Goal: Information Seeking & Learning: Compare options

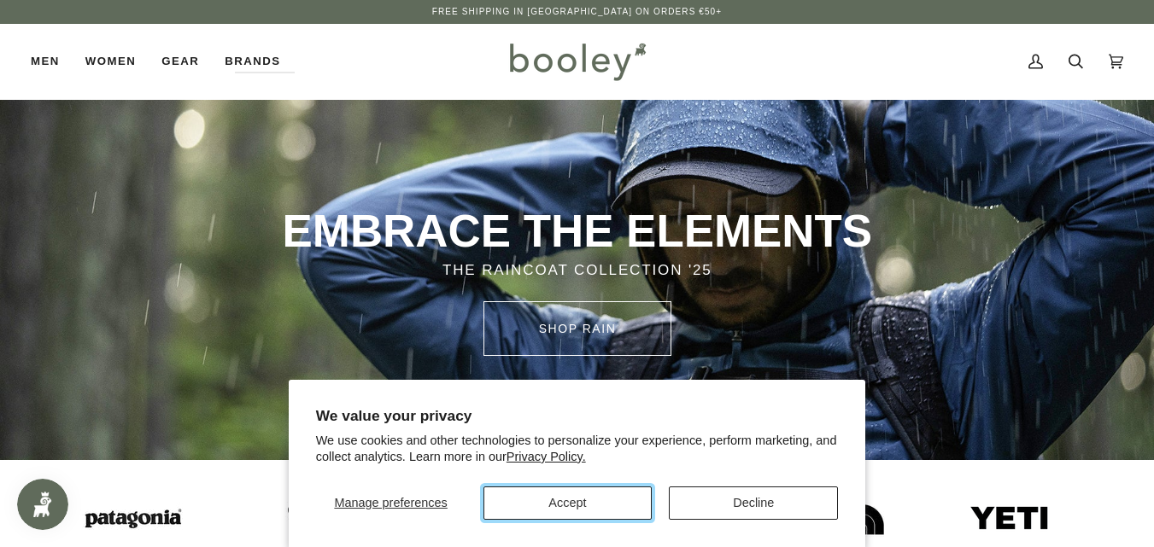
click at [590, 507] on button "Accept" at bounding box center [567, 503] width 169 height 33
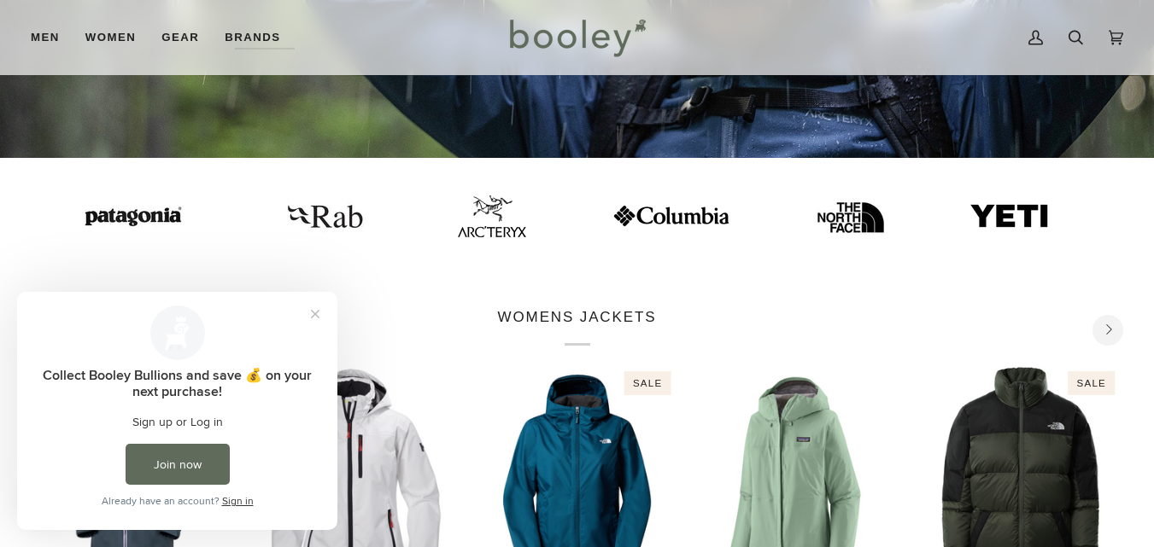
scroll to position [307, 0]
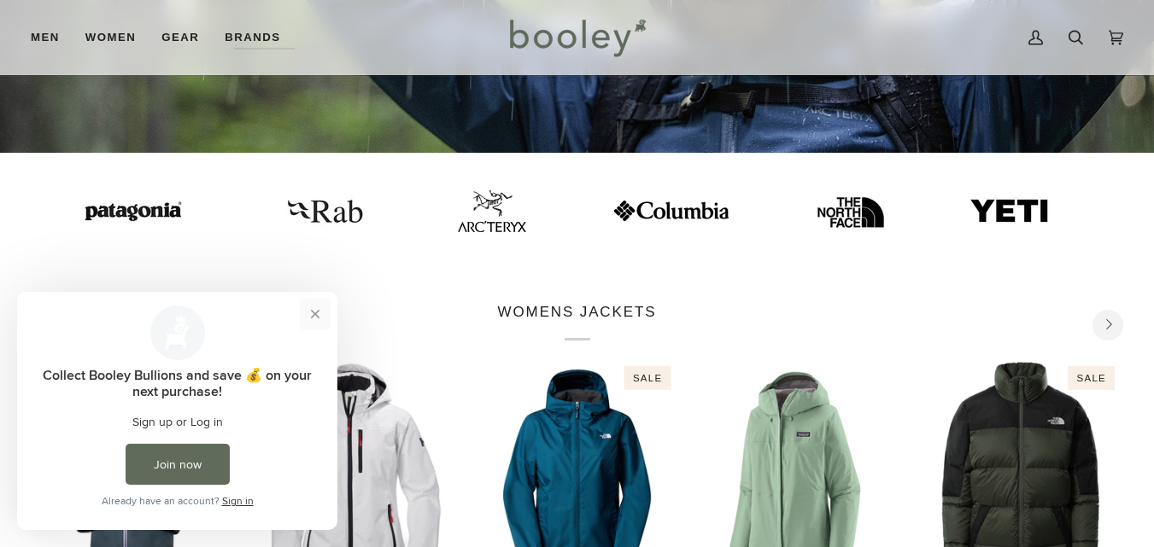
click at [312, 312] on button "Close prompt" at bounding box center [315, 314] width 31 height 31
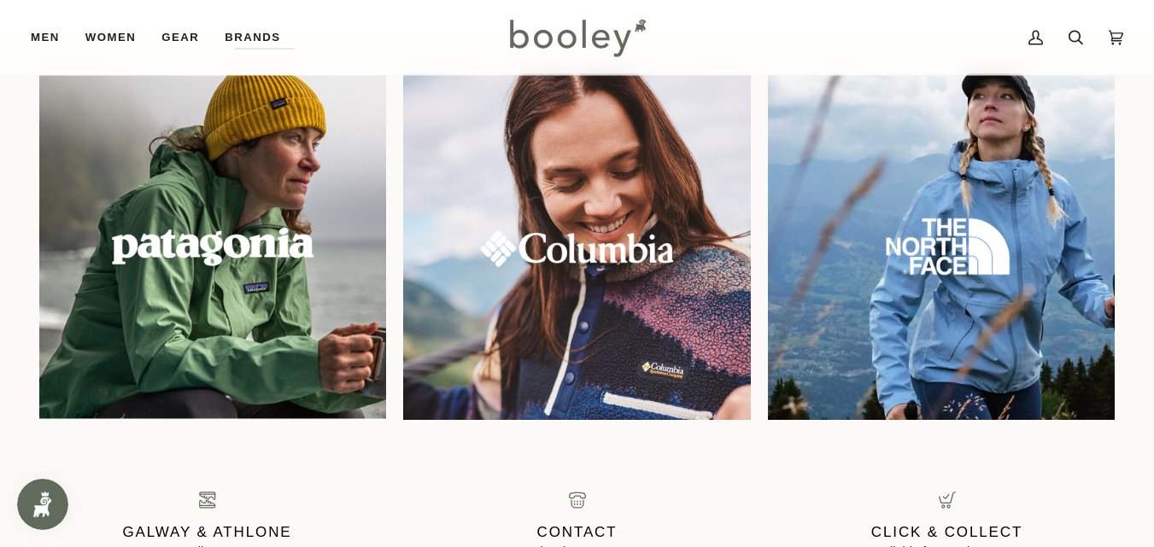
scroll to position [1332, 0]
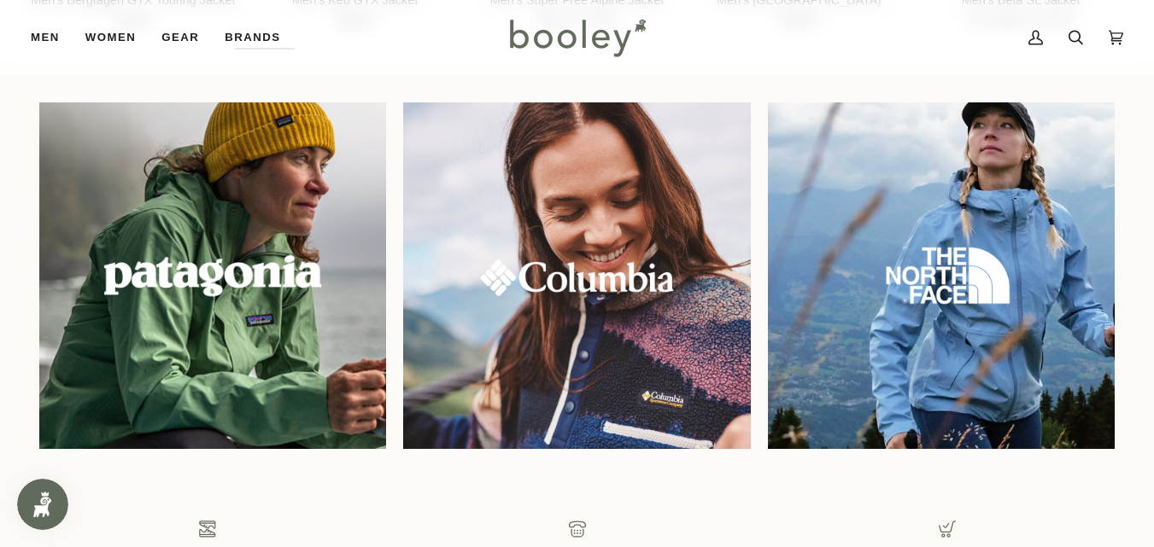
click at [208, 327] on img at bounding box center [213, 275] width 375 height 375
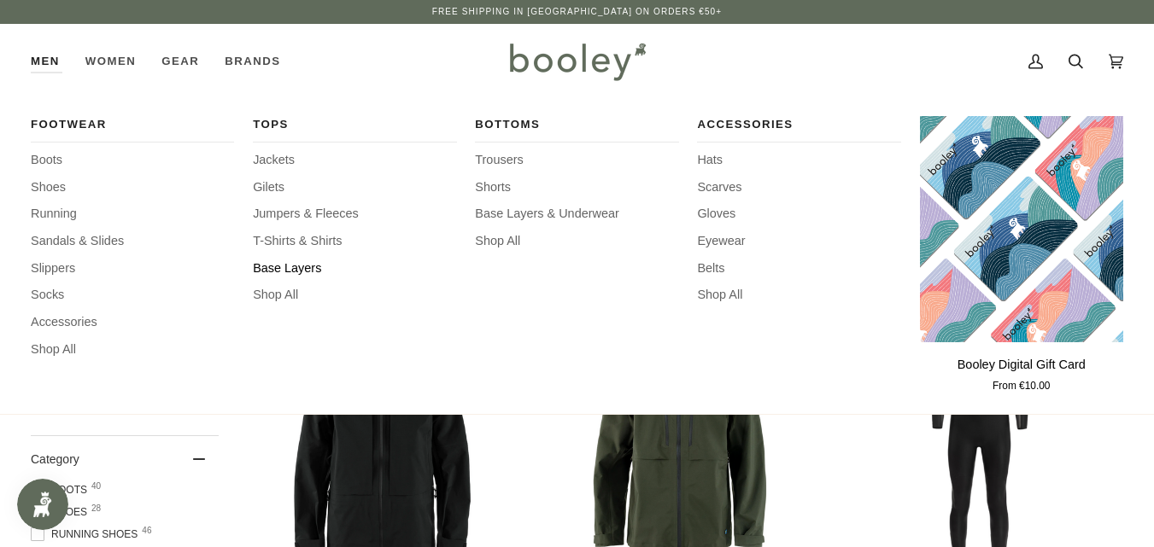
click at [272, 260] on span "Base Layers" at bounding box center [354, 269] width 203 height 19
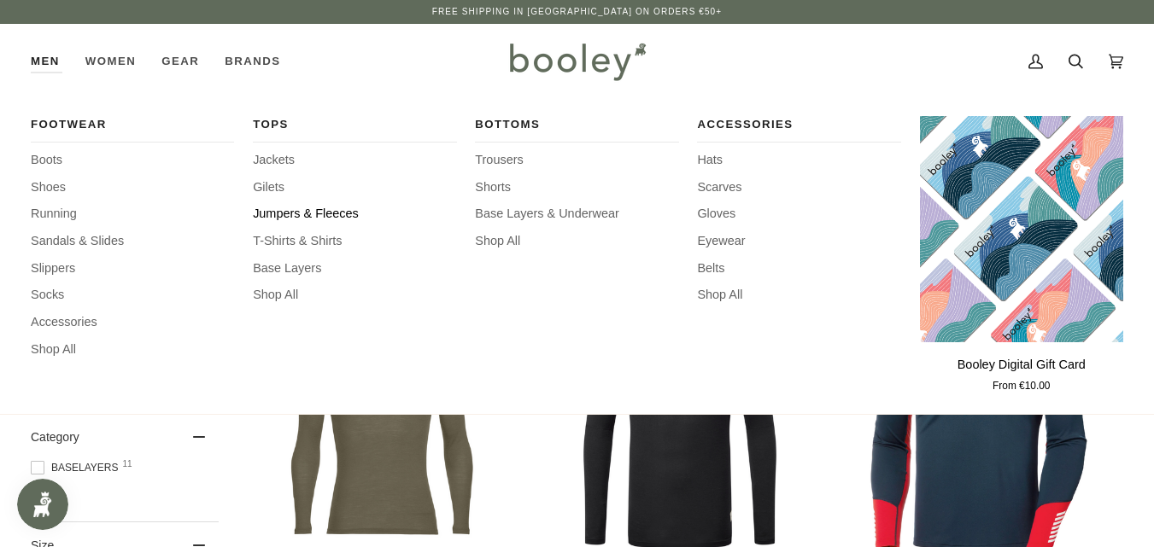
click at [284, 211] on span "Jumpers & Fleeces" at bounding box center [354, 214] width 203 height 19
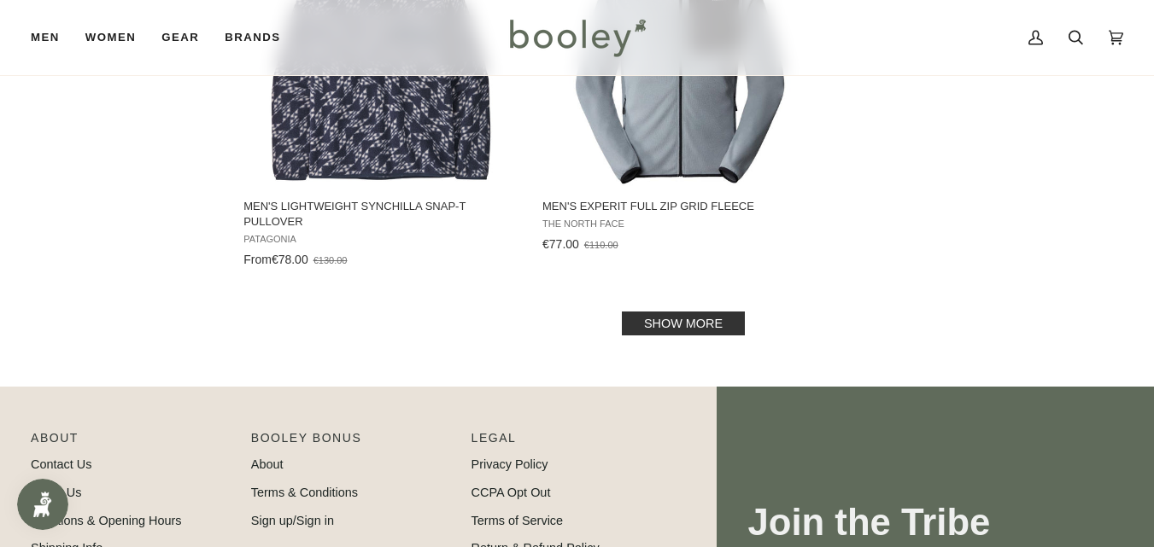
scroll to position [2573, 0]
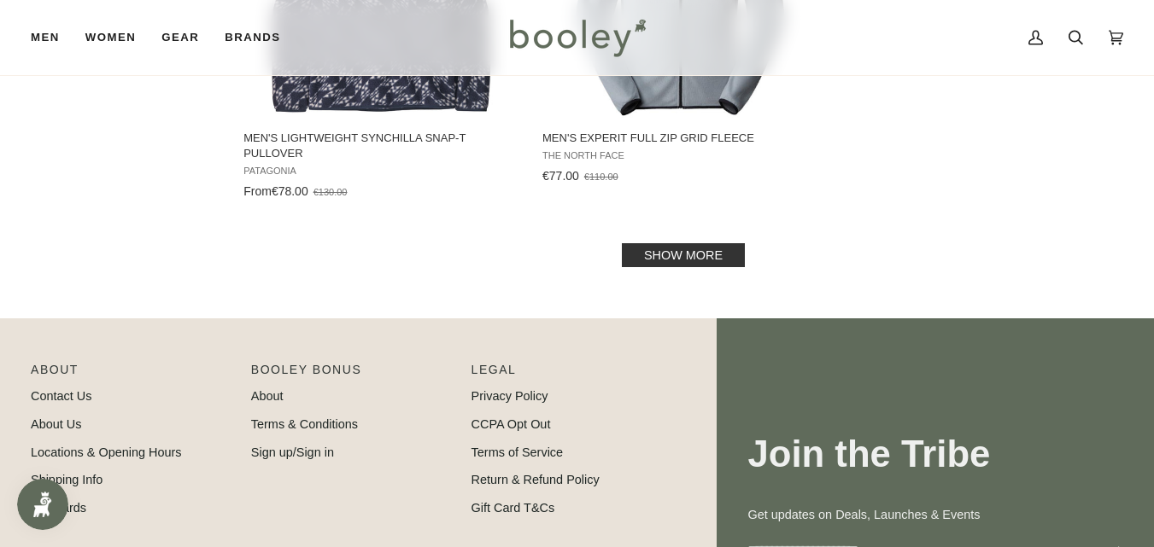
click at [651, 247] on link "Show more" at bounding box center [683, 255] width 123 height 24
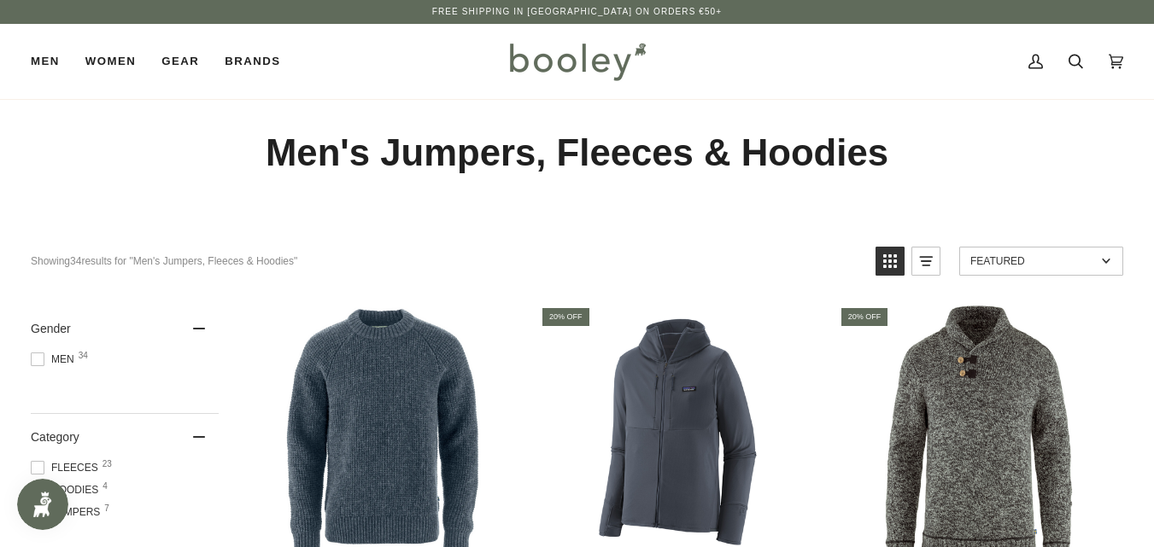
click at [39, 362] on span at bounding box center [38, 360] width 14 height 14
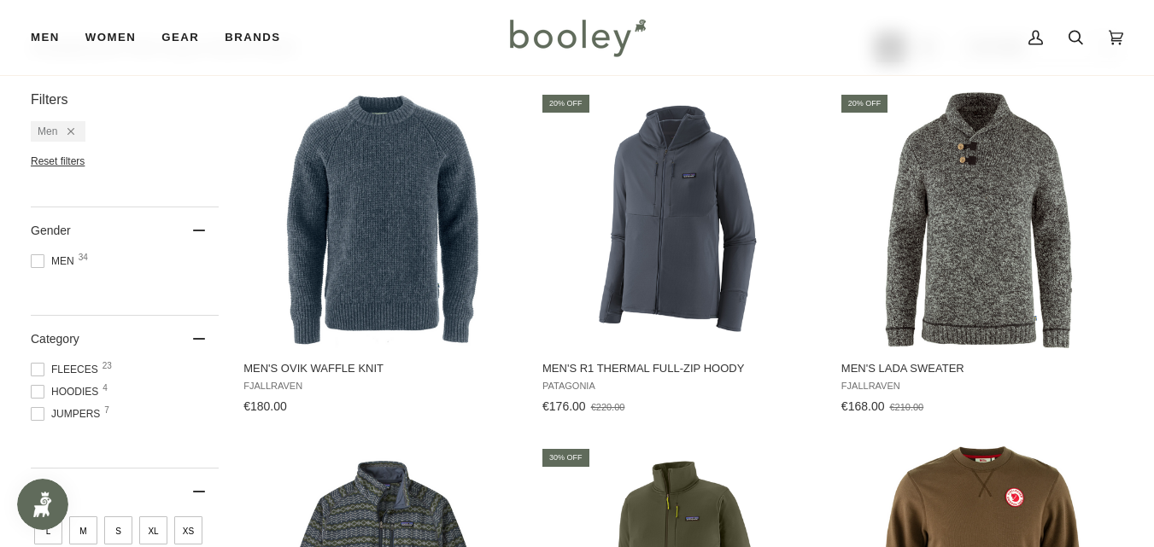
scroll to position [239, 0]
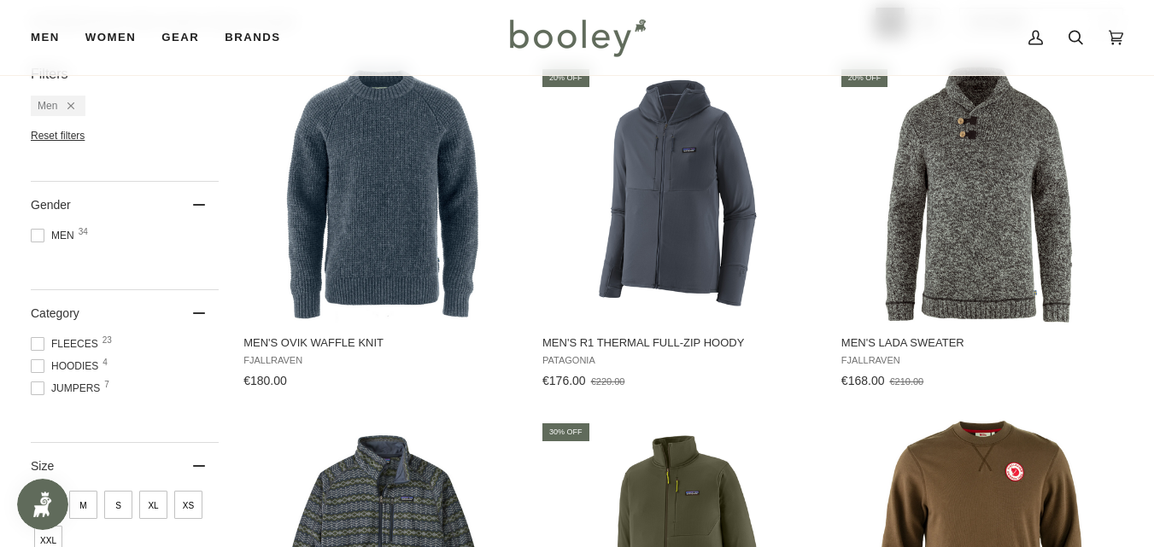
click at [78, 511] on span "M" at bounding box center [83, 505] width 28 height 28
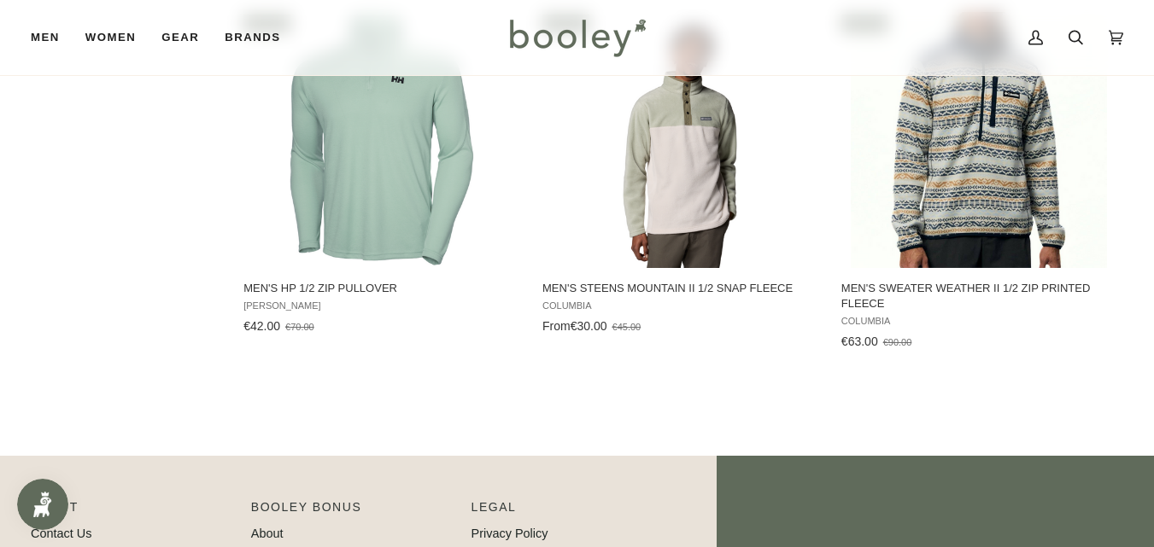
scroll to position [2084, 0]
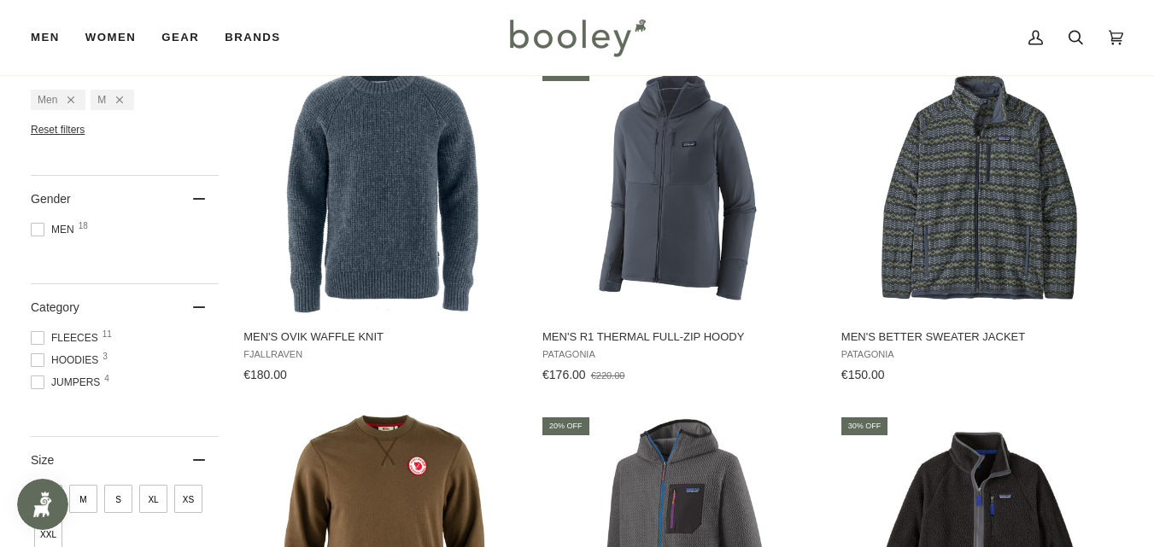
scroll to position [239, 0]
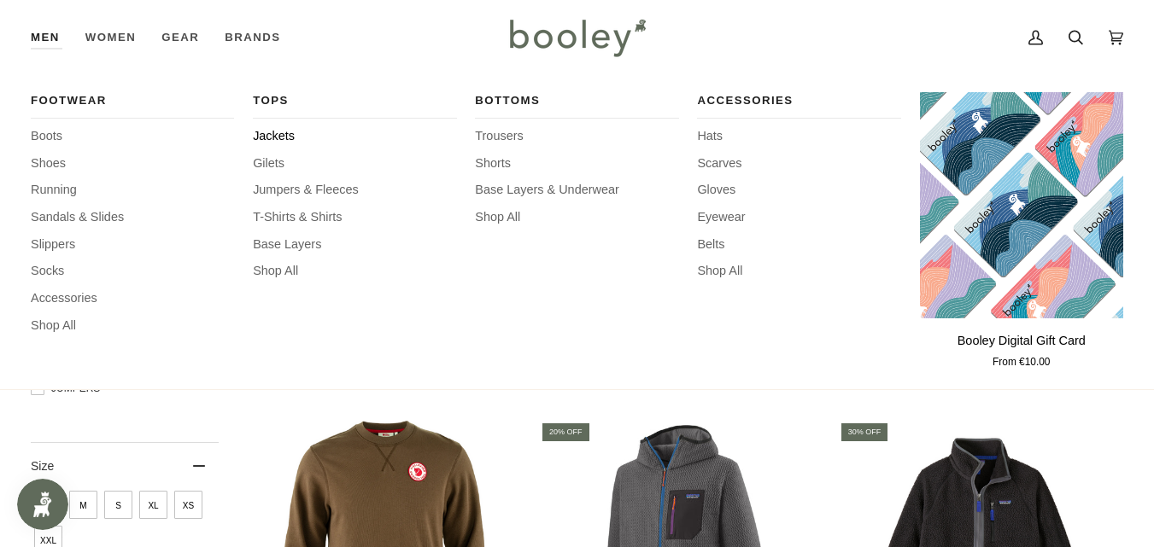
click at [268, 129] on span "Jackets" at bounding box center [354, 136] width 203 height 19
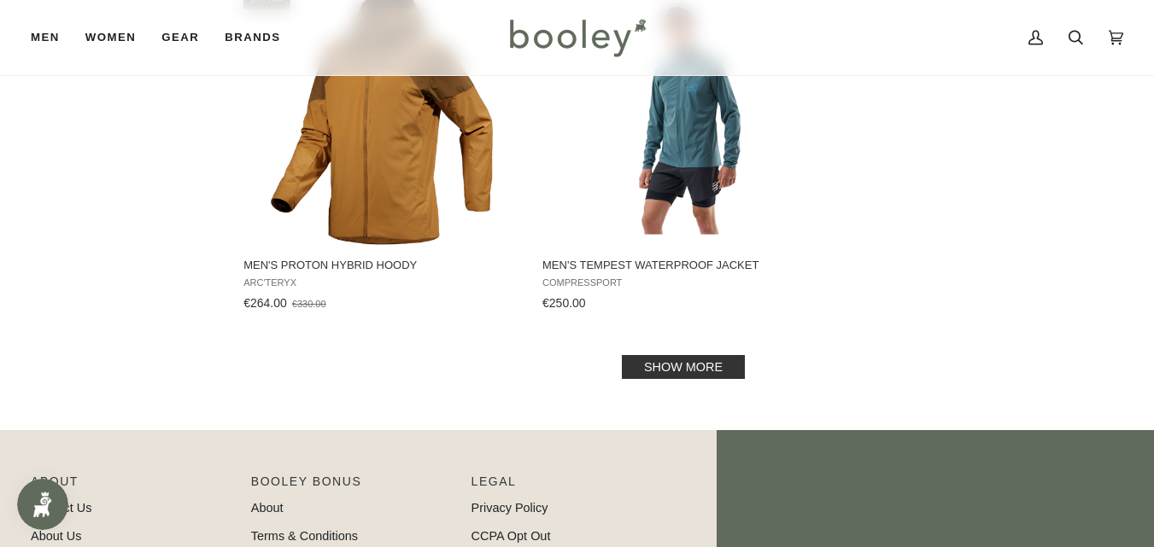
scroll to position [2471, 0]
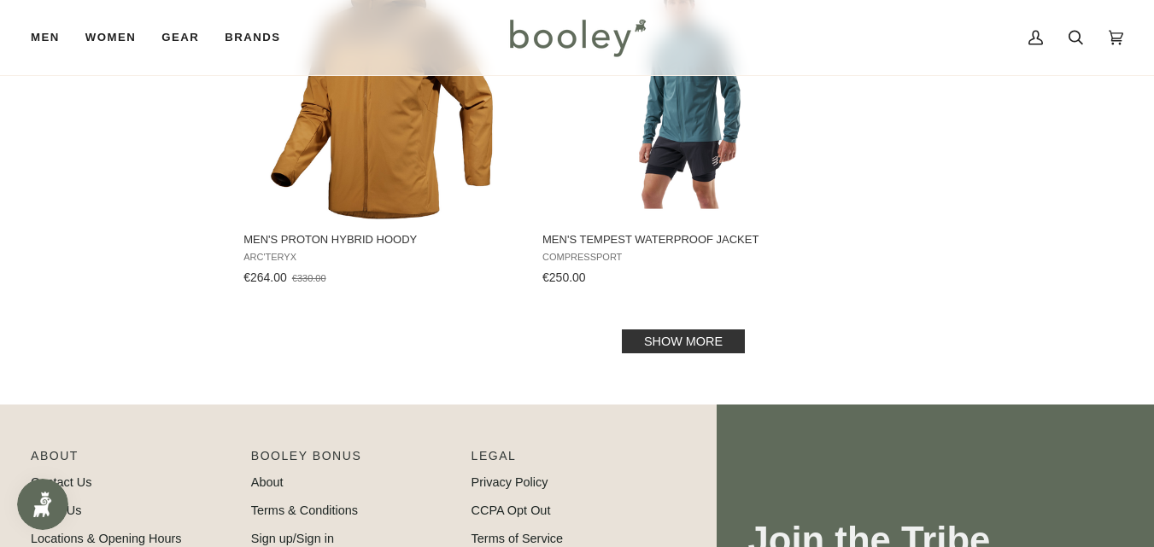
click at [690, 332] on link "Show more" at bounding box center [683, 342] width 123 height 24
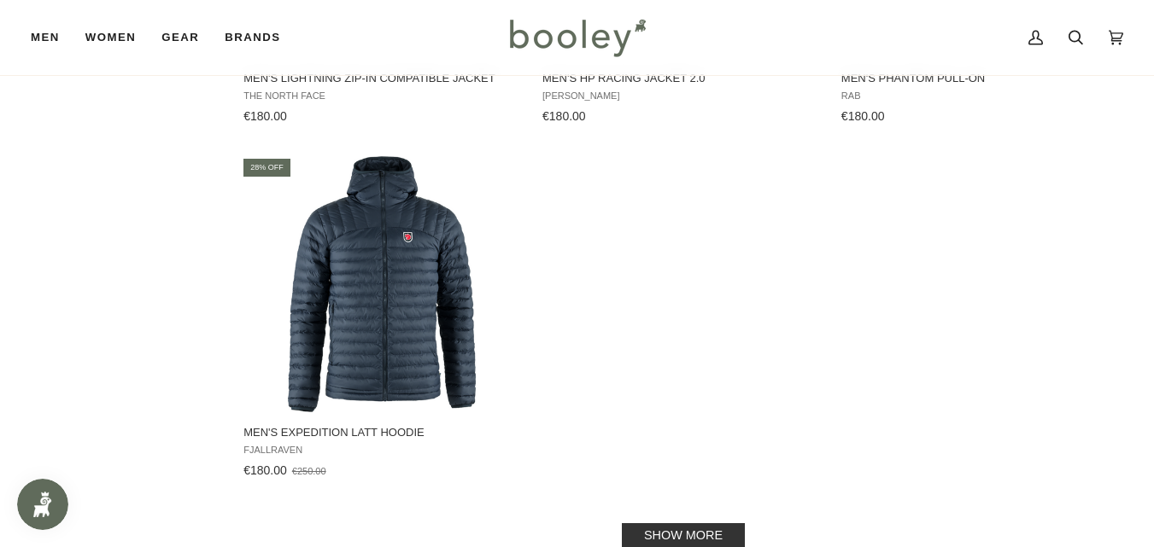
scroll to position [4794, 0]
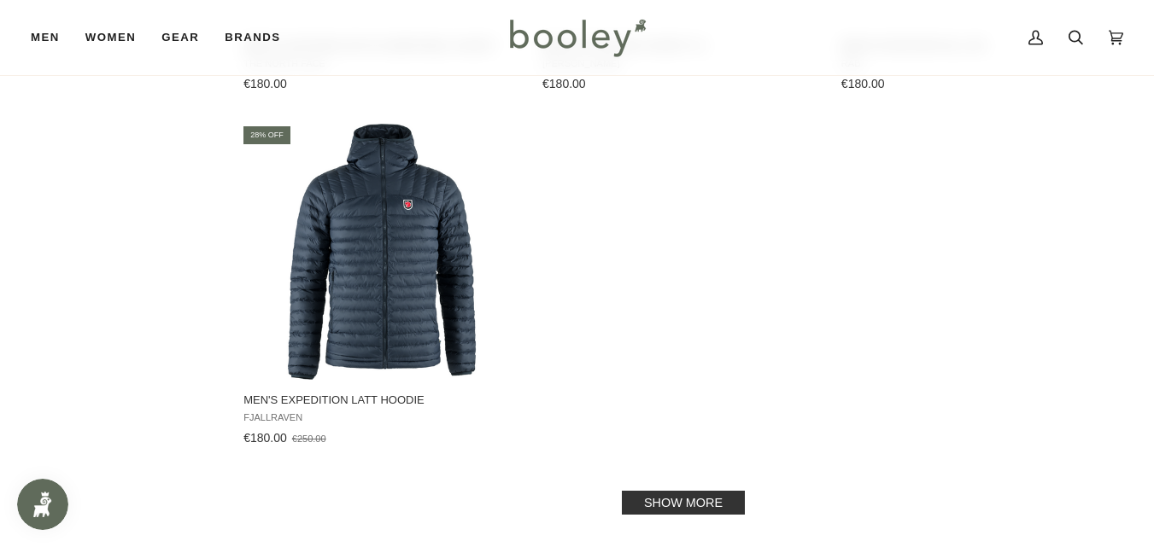
click at [712, 494] on link "Show more" at bounding box center [683, 503] width 123 height 24
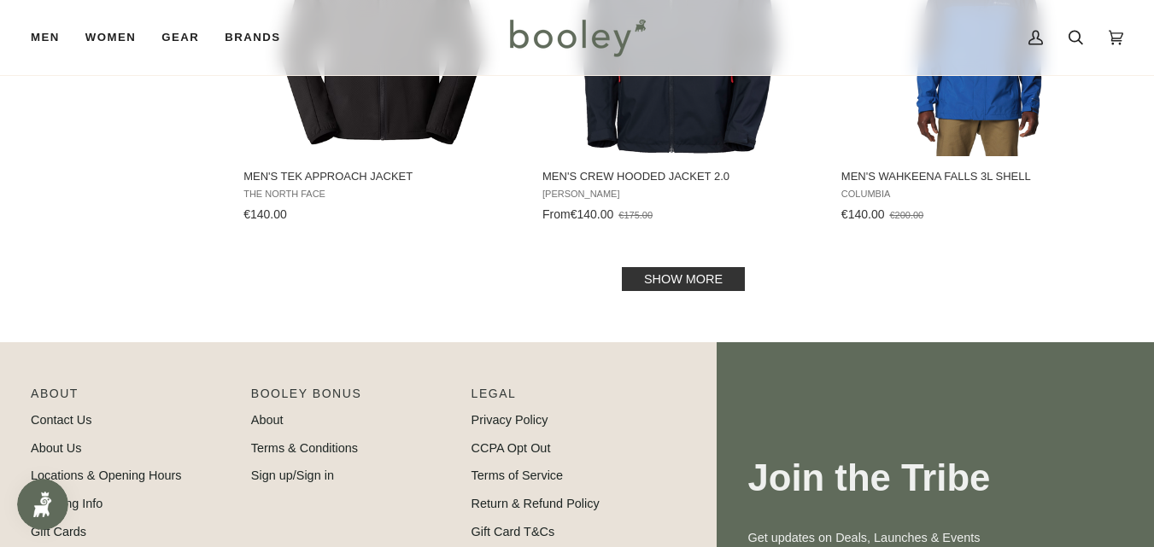
scroll to position [7298, 0]
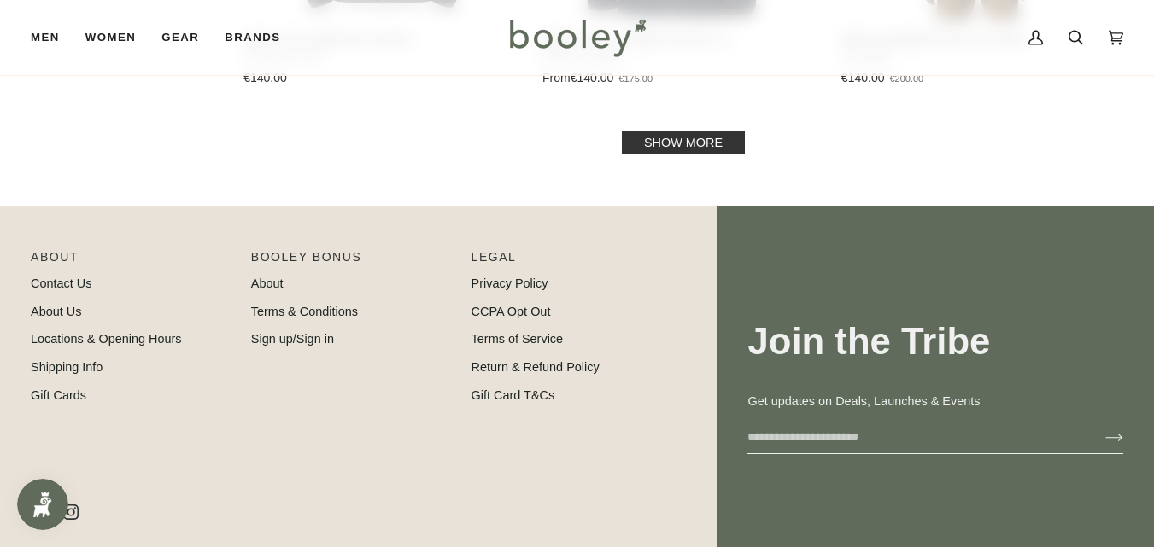
click at [678, 132] on link "Show more" at bounding box center [683, 143] width 123 height 24
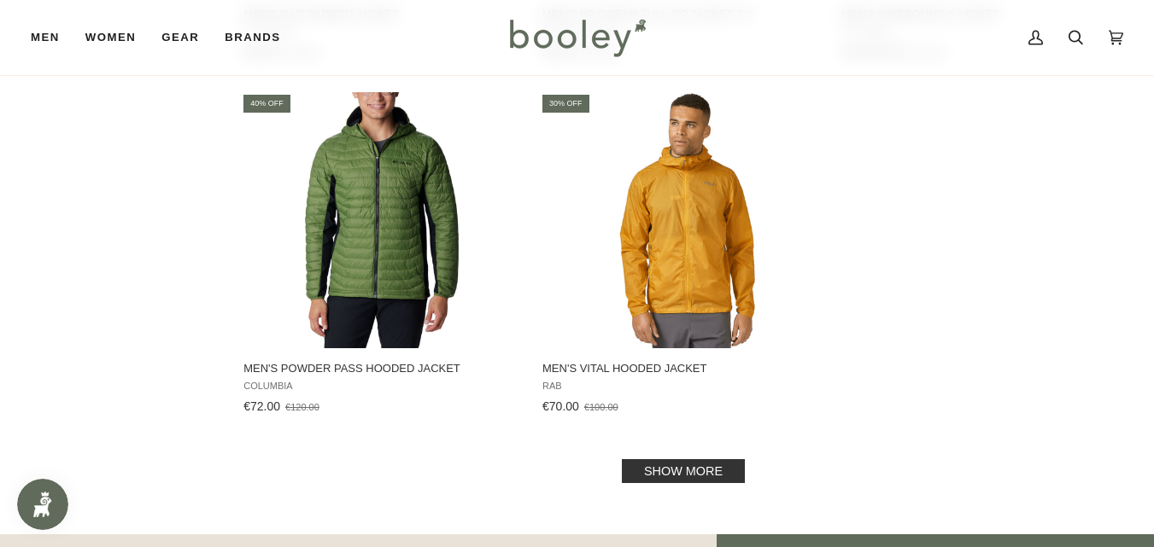
scroll to position [9461, 0]
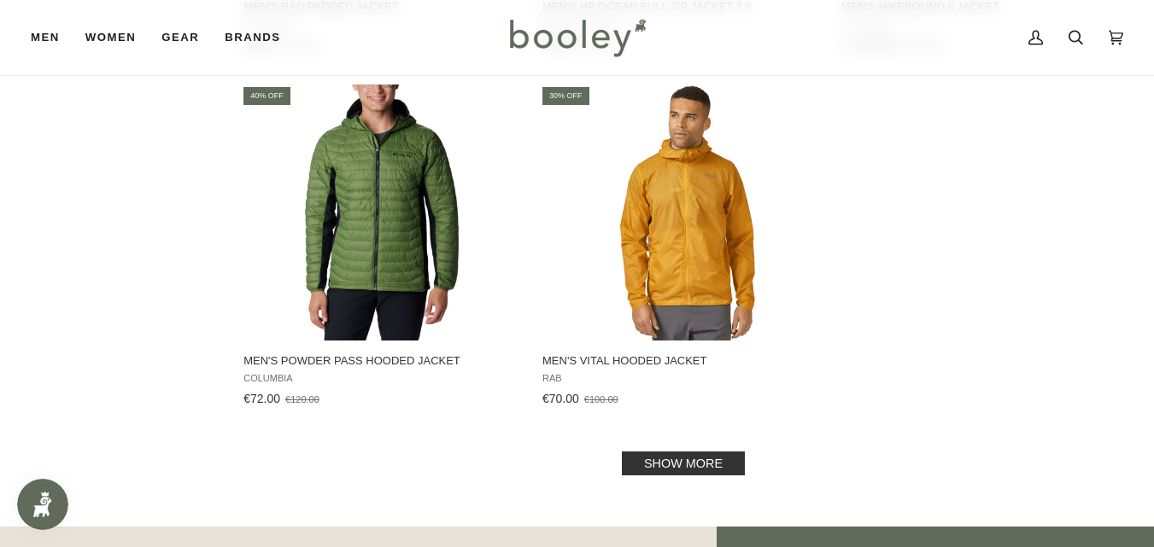
click at [673, 453] on link "Show more" at bounding box center [683, 464] width 123 height 24
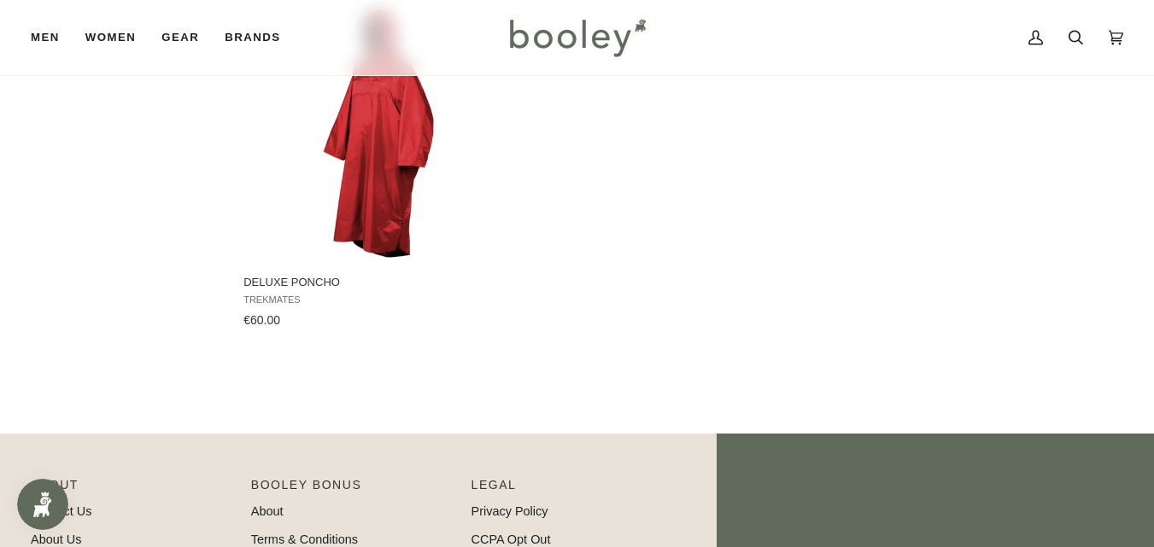
scroll to position [9905, 0]
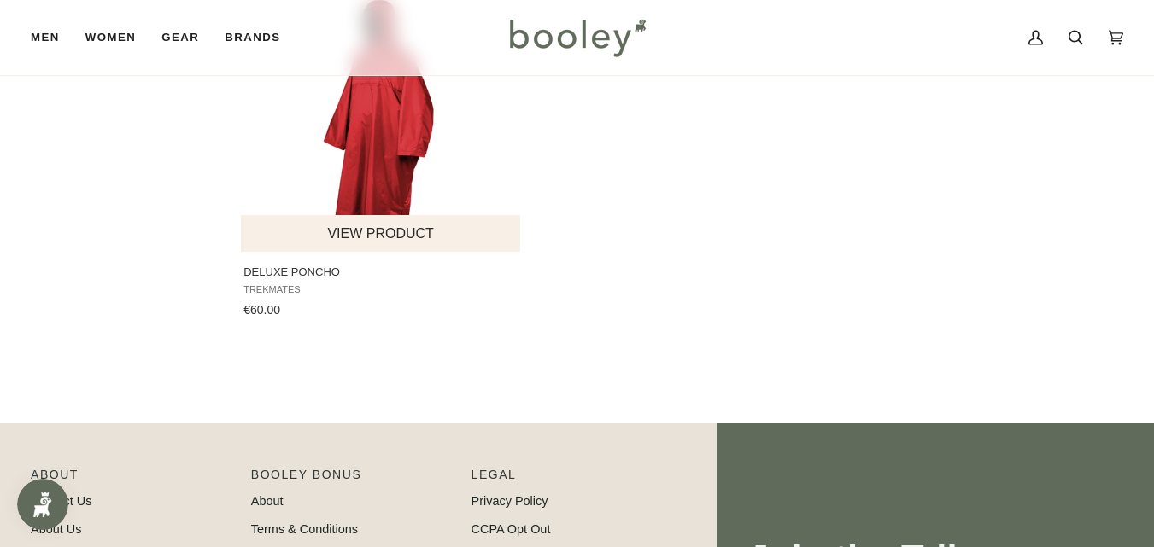
click at [376, 162] on img "Deluxe Poncho" at bounding box center [382, 124] width 256 height 256
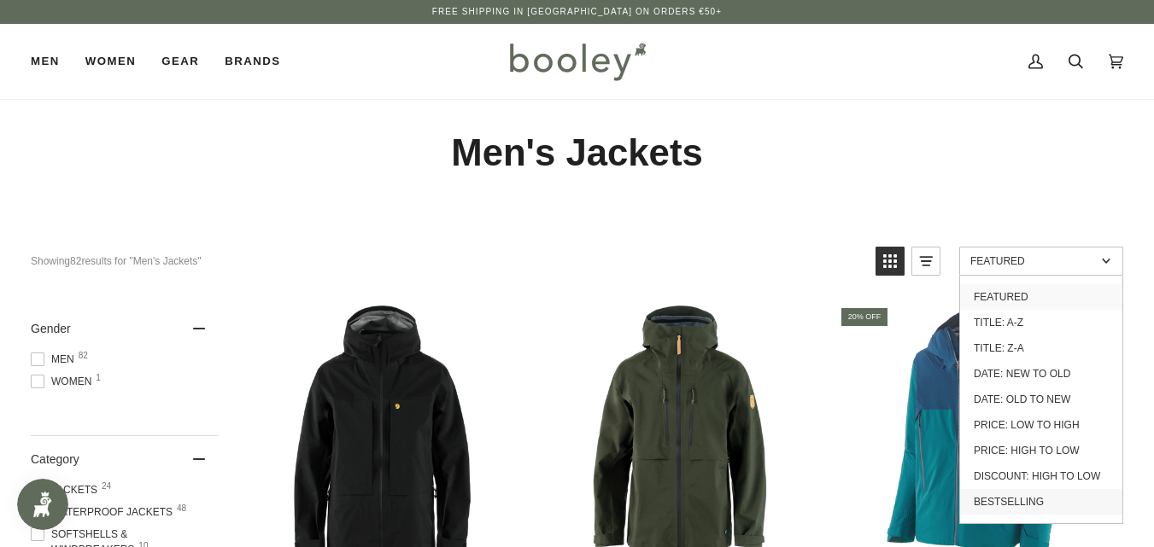
click at [1038, 493] on link "Bestselling" at bounding box center [1041, 502] width 162 height 26
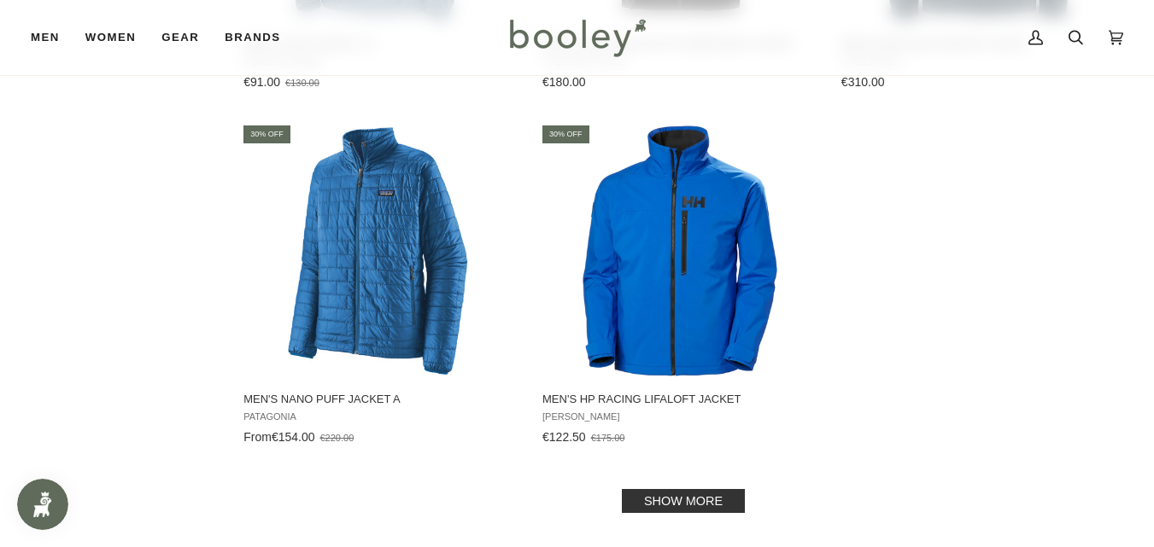
scroll to position [2358, 0]
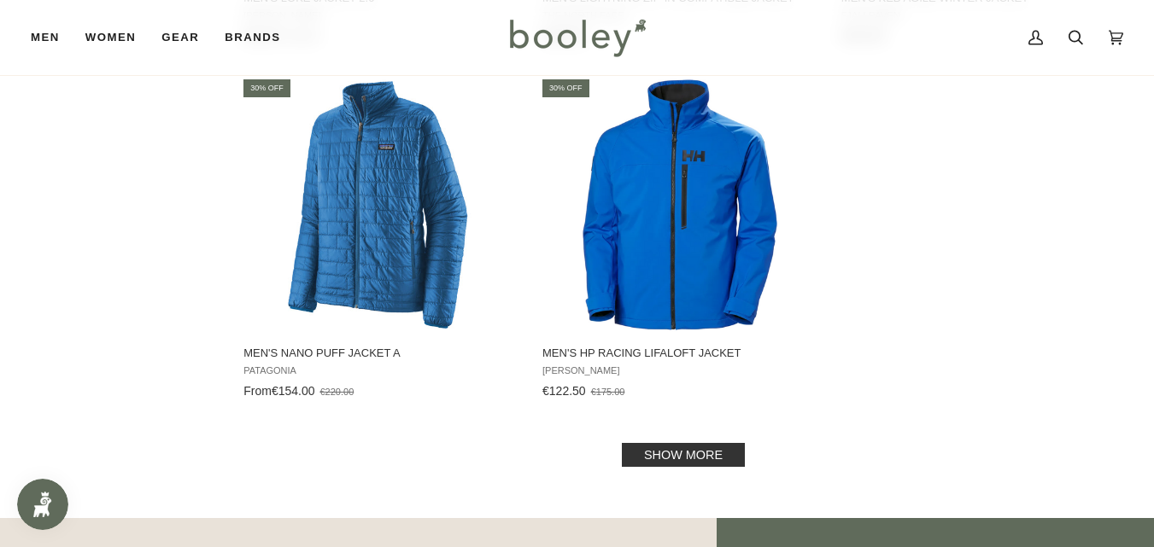
click at [680, 453] on link "Show more" at bounding box center [683, 455] width 123 height 24
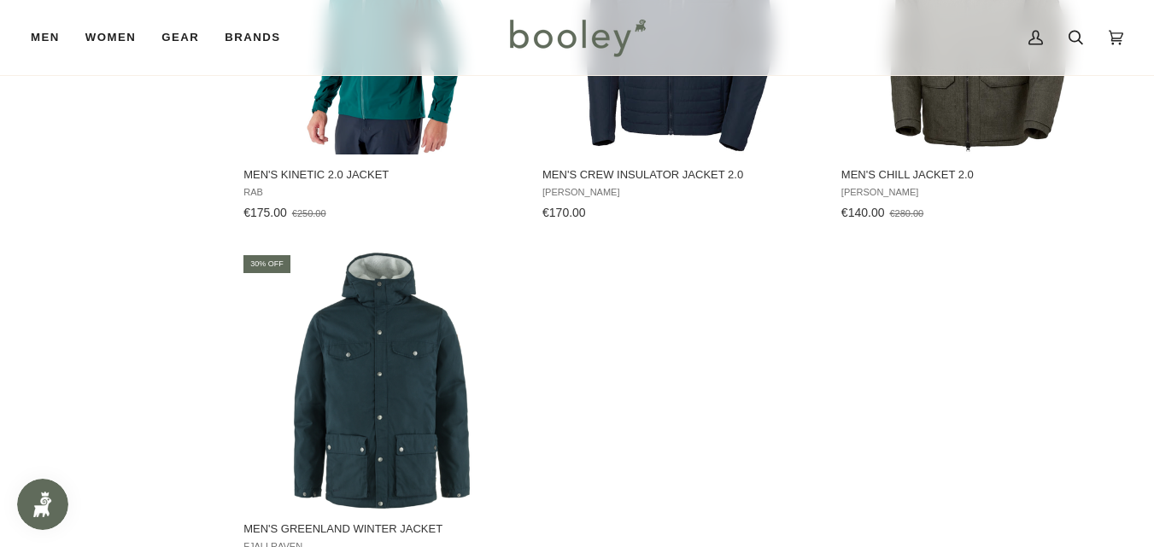
scroll to position [4795, 0]
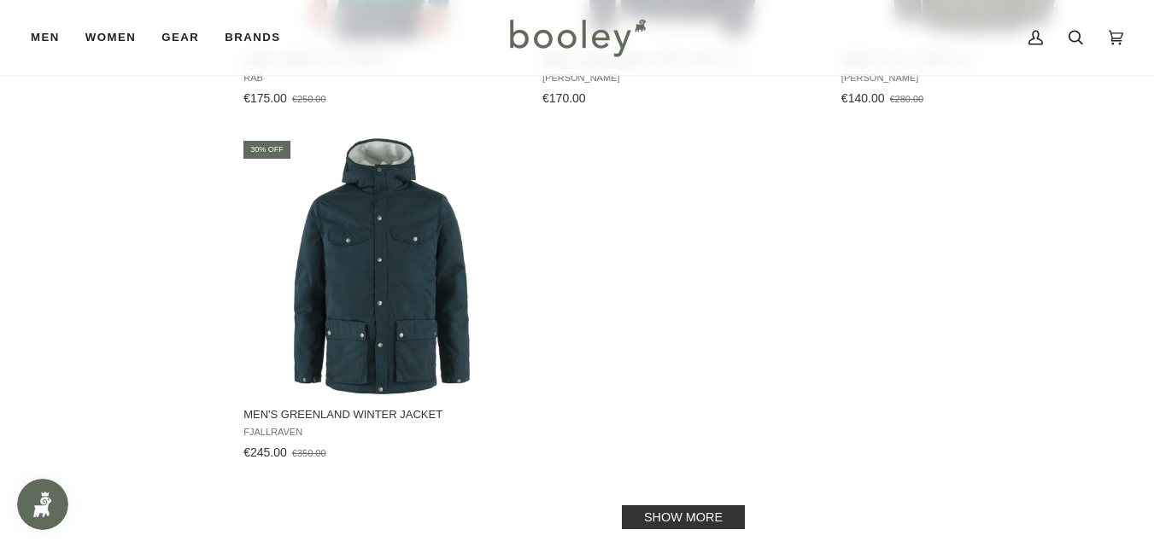
click at [671, 509] on link "Show more" at bounding box center [683, 518] width 123 height 24
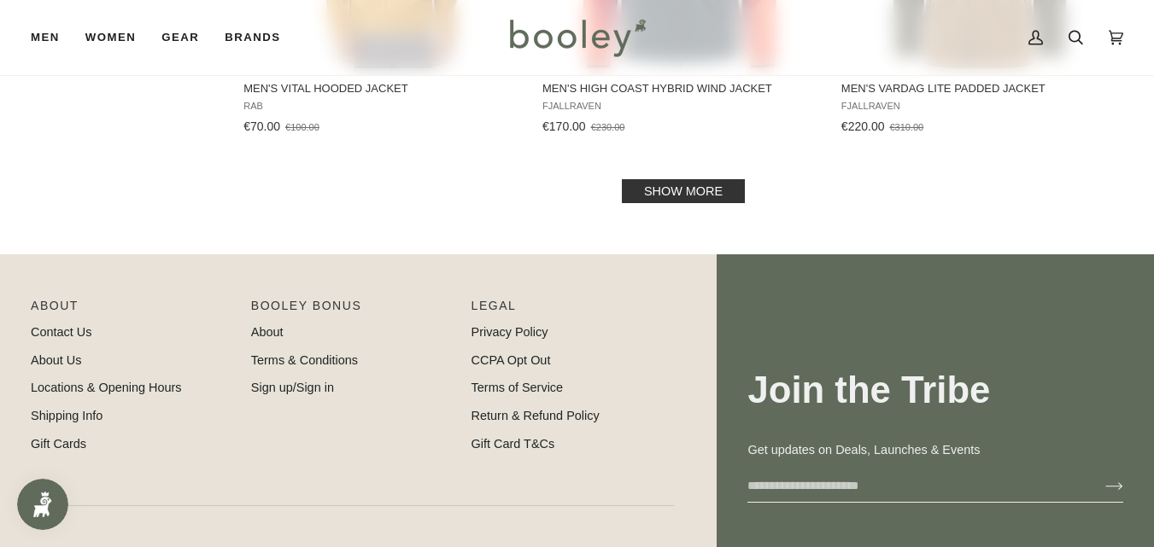
scroll to position [7299, 0]
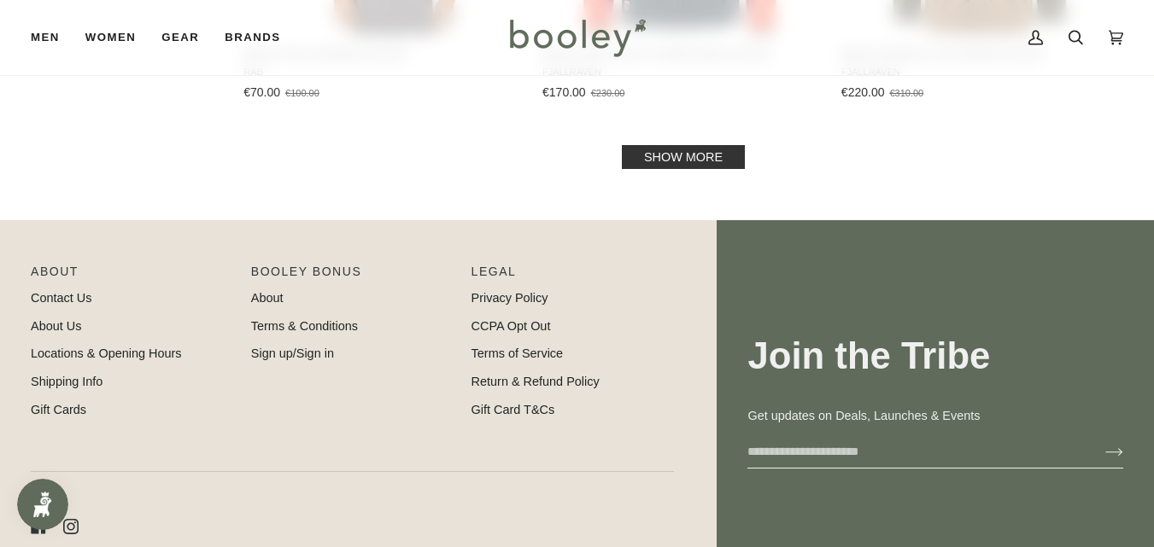
click at [635, 161] on link "Show more" at bounding box center [683, 157] width 123 height 24
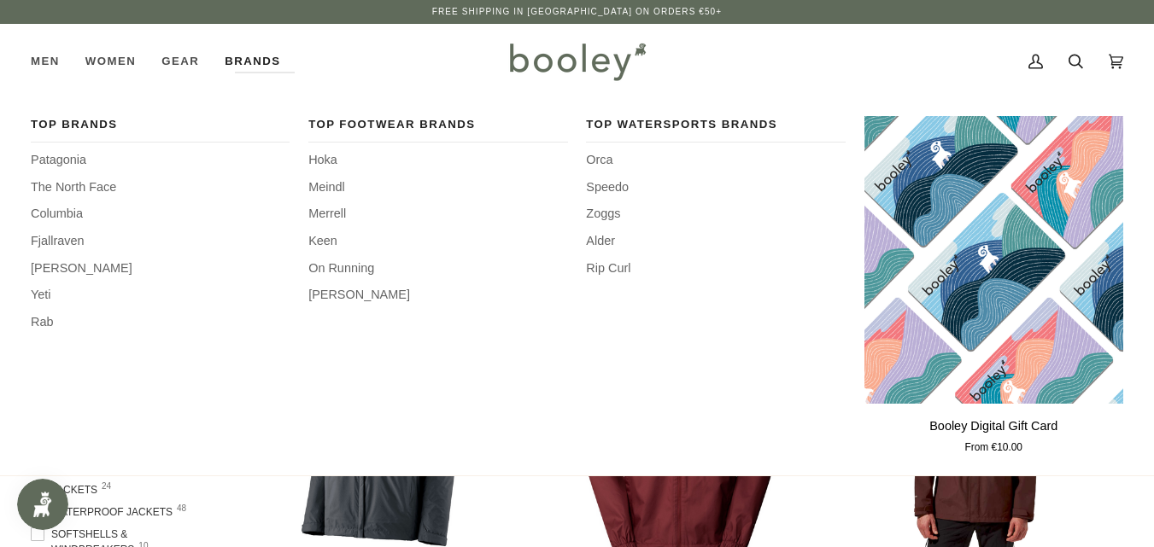
click at [71, 150] on div "Top Brands Patagonia The North Face Columbia Fjallraven Helly Hansen Yeti Rab" at bounding box center [160, 287] width 259 height 342
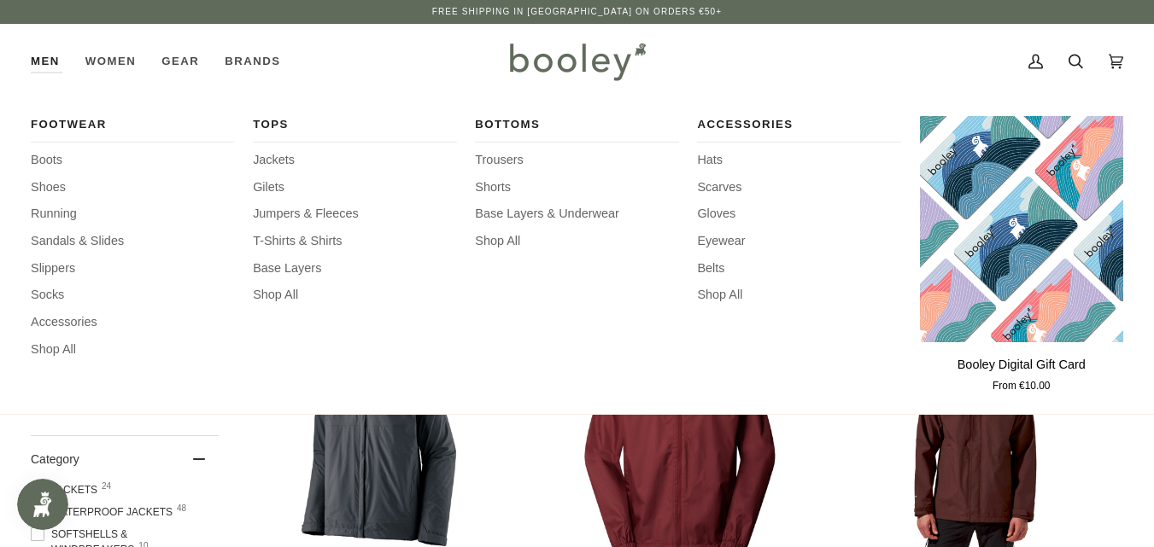
click at [43, 50] on link "Men" at bounding box center [52, 61] width 42 height 75
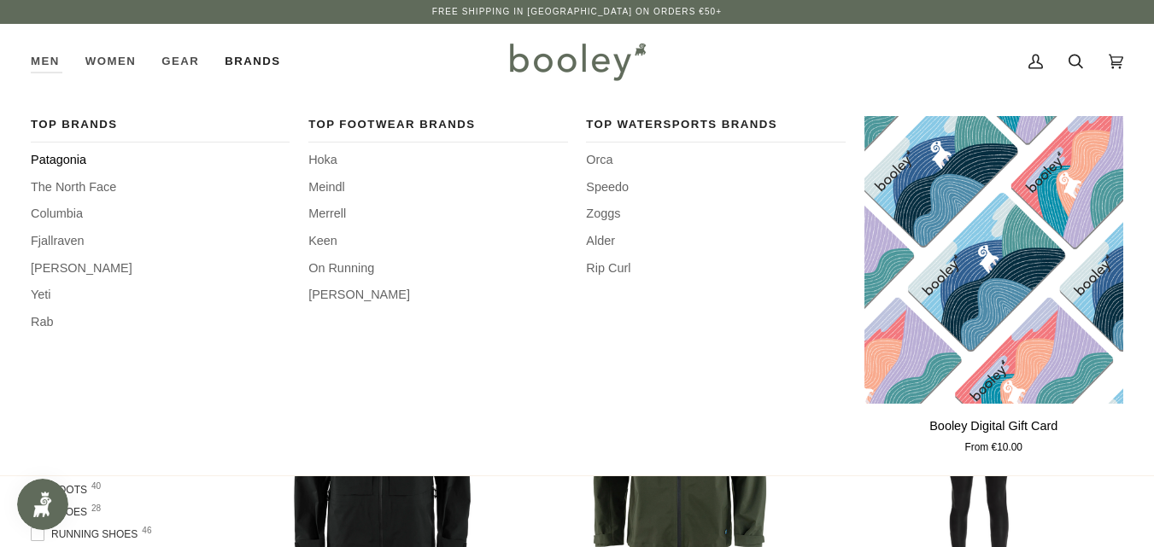
click at [50, 161] on span "Patagonia" at bounding box center [160, 160] width 259 height 19
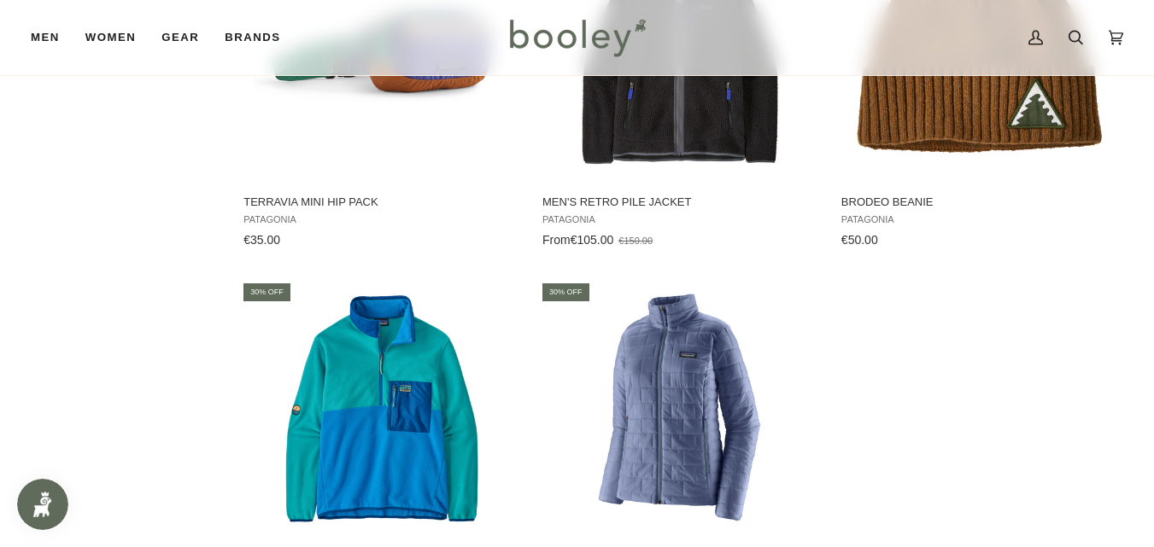
scroll to position [2323, 0]
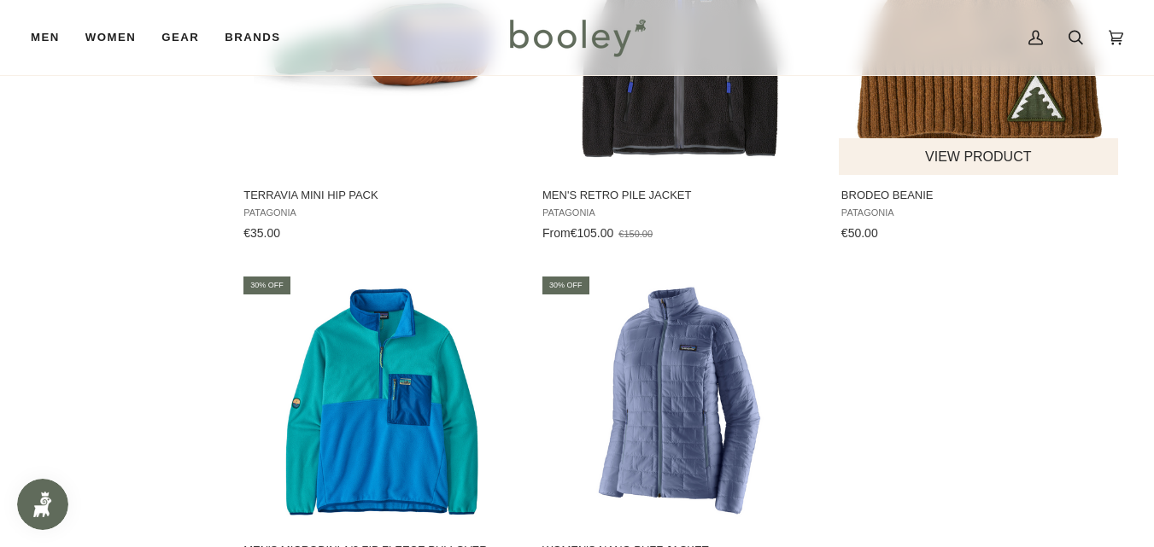
click at [948, 142] on button "View product" at bounding box center [978, 156] width 279 height 37
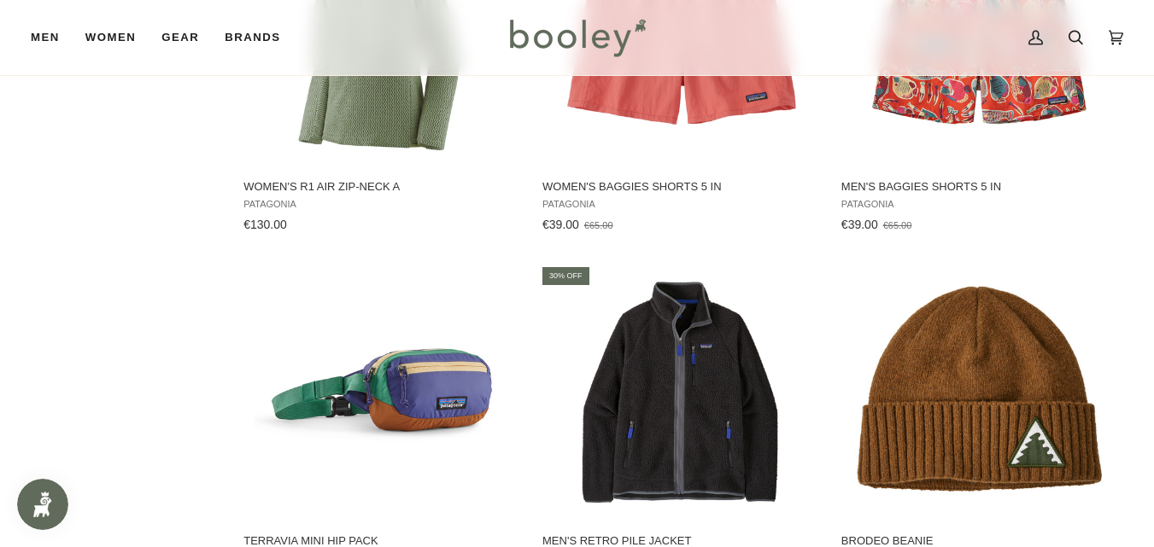
scroll to position [1992, 0]
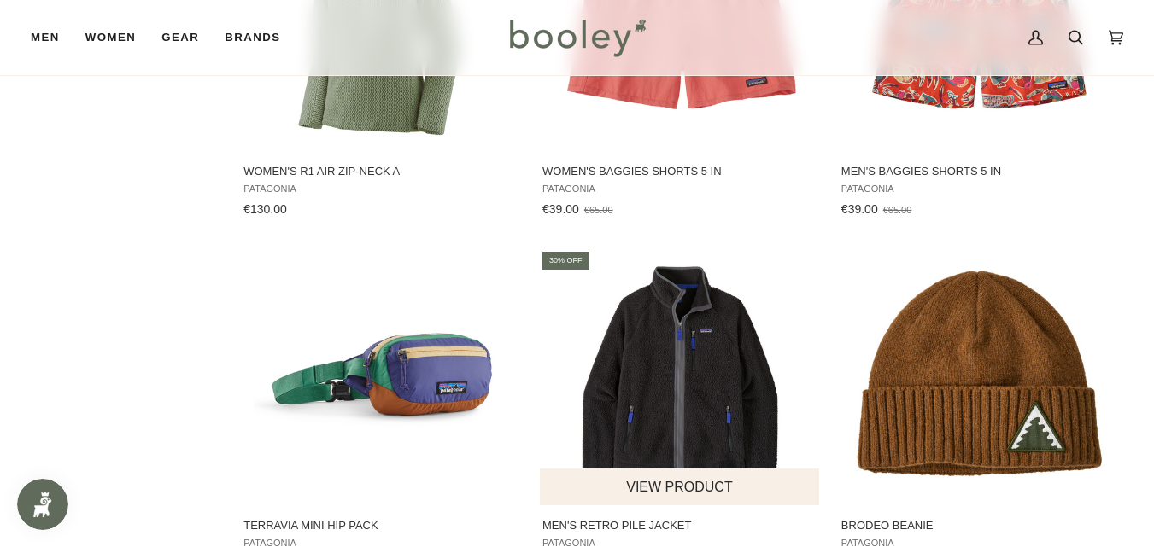
click at [676, 406] on img "Men's Retro Pile Jacket" at bounding box center [680, 377] width 256 height 256
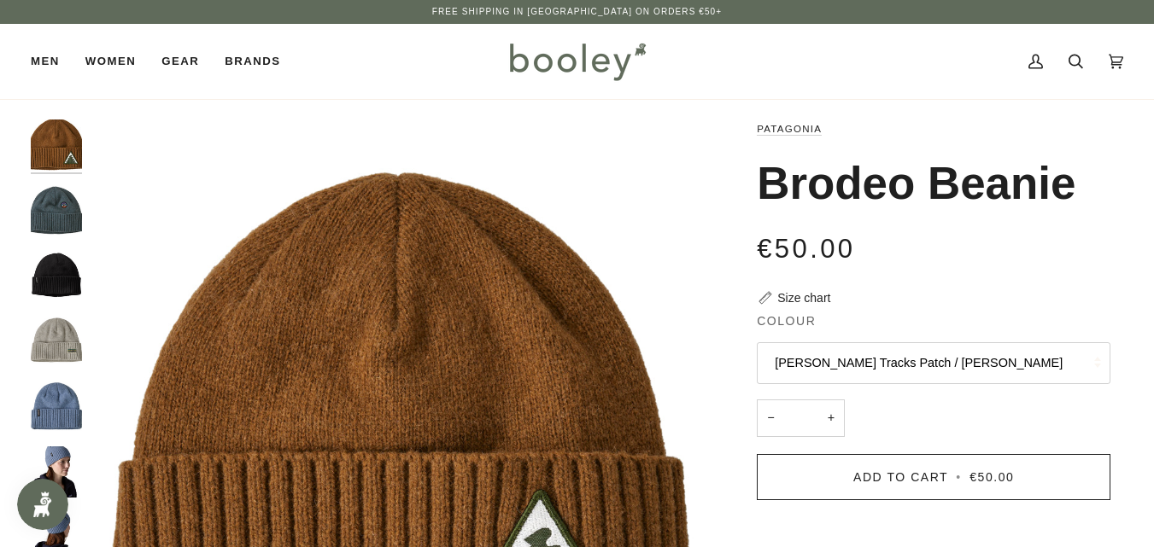
click at [61, 203] on img "Brodeo Beanie" at bounding box center [56, 210] width 51 height 51
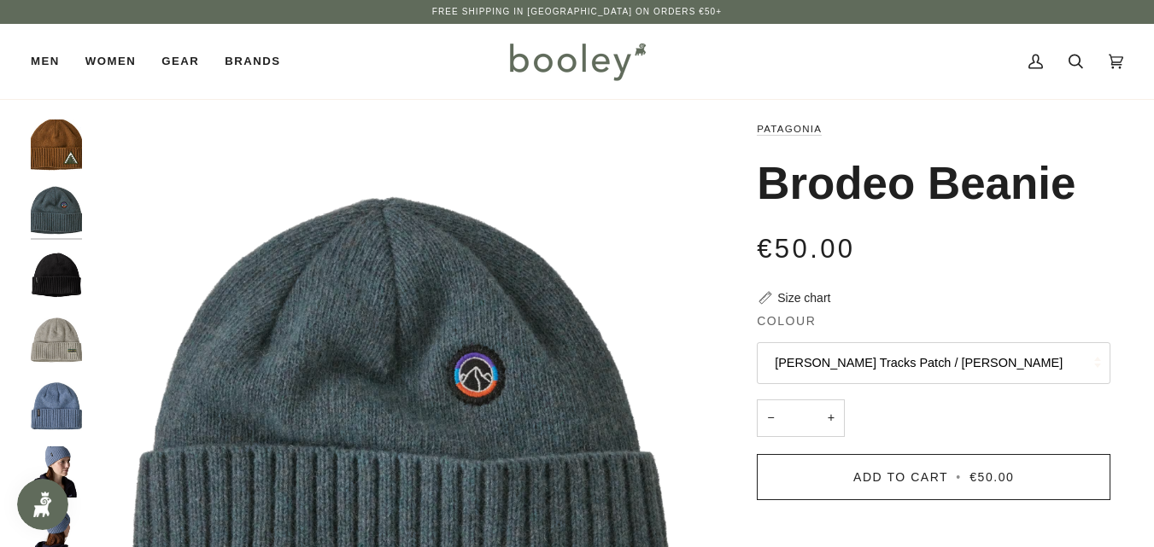
click at [62, 265] on img "Patagonia Brodeo Beanie Black - Booley Galway" at bounding box center [56, 275] width 51 height 51
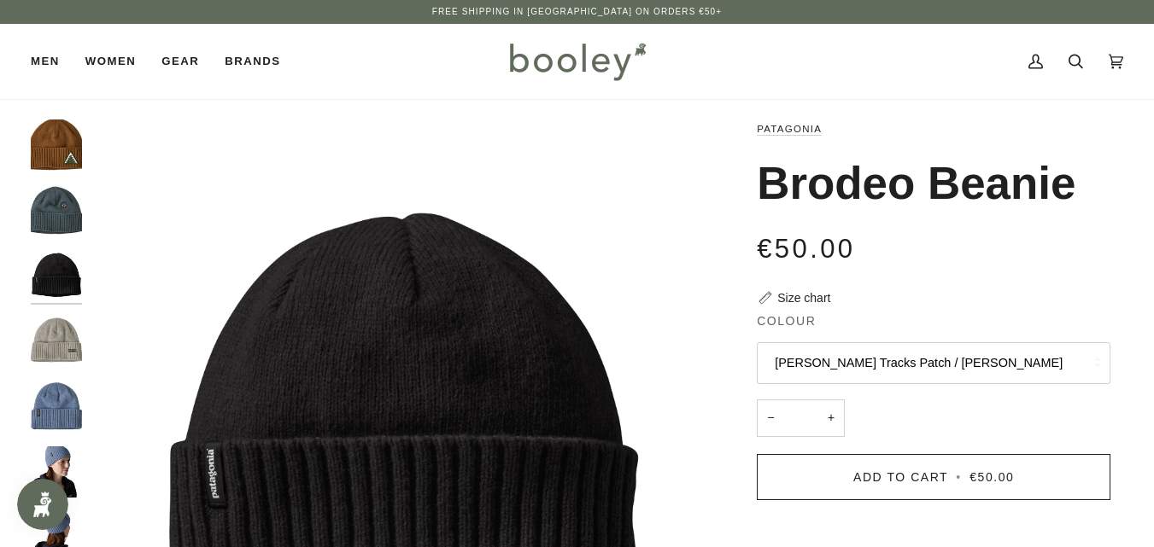
click at [61, 346] on img "Patagonia Brodeo Beanie OG Legacy Label / Crisp Grey - Booley Galway" at bounding box center [56, 341] width 51 height 51
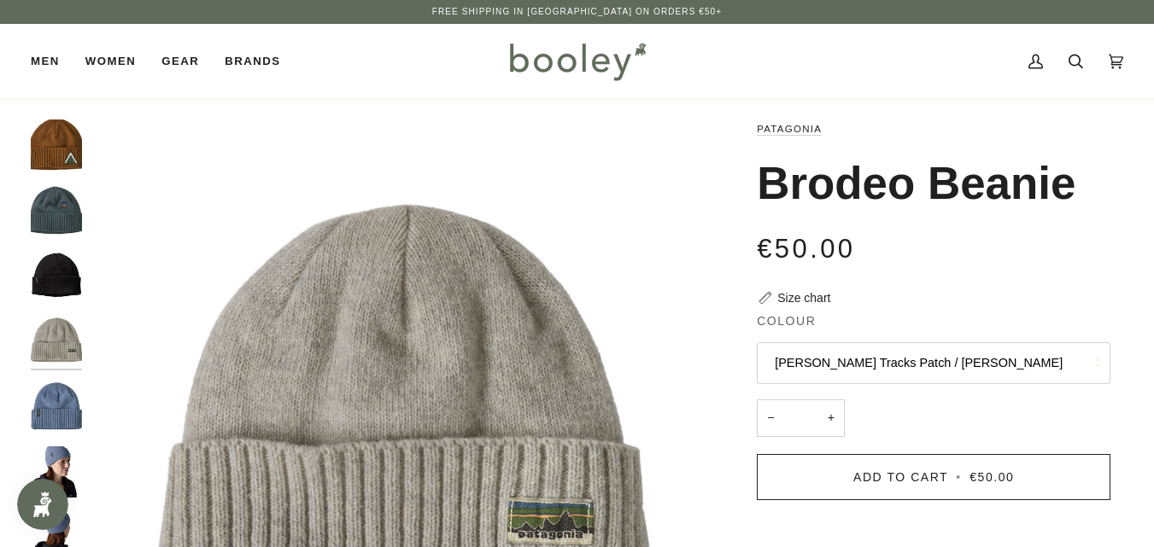
click at [65, 412] on img "Patagonia Brodeo Beanie Barnacle Blue - Booley Galway" at bounding box center [56, 407] width 51 height 51
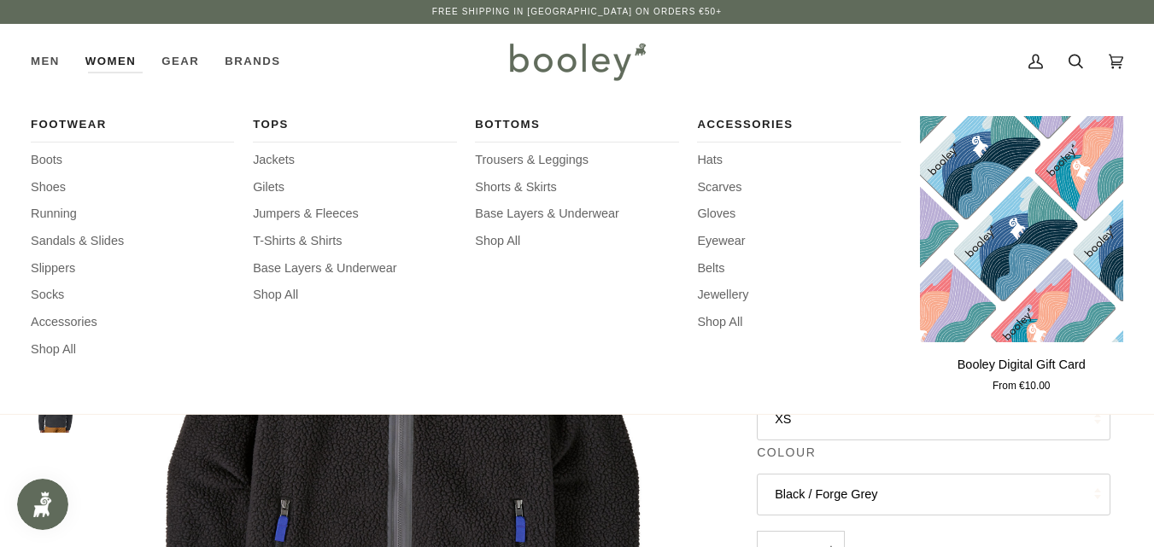
click at [104, 54] on link "Women" at bounding box center [111, 61] width 76 height 75
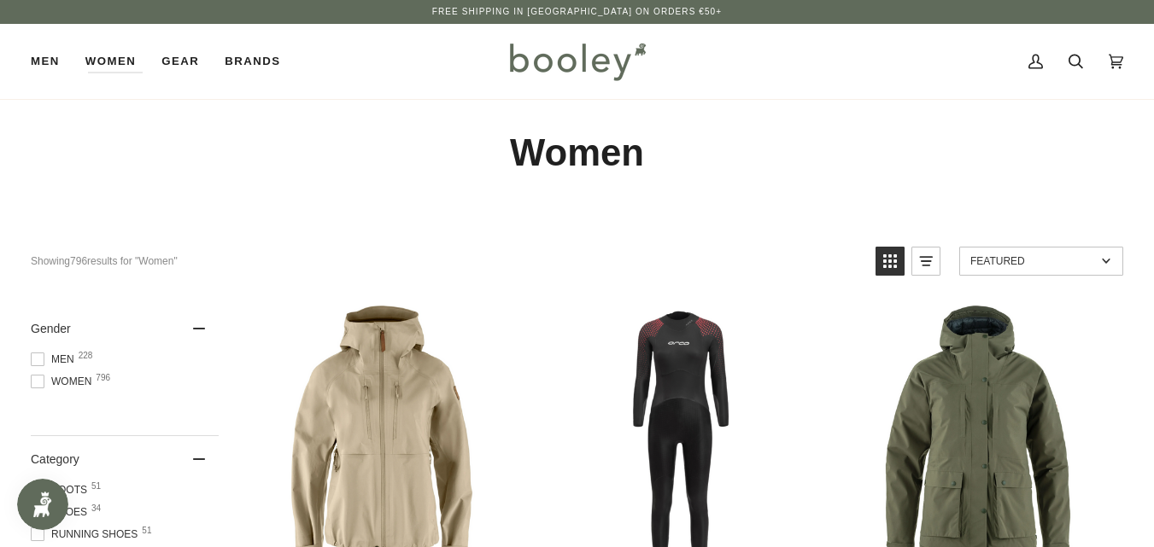
click at [38, 378] on span at bounding box center [38, 382] width 14 height 14
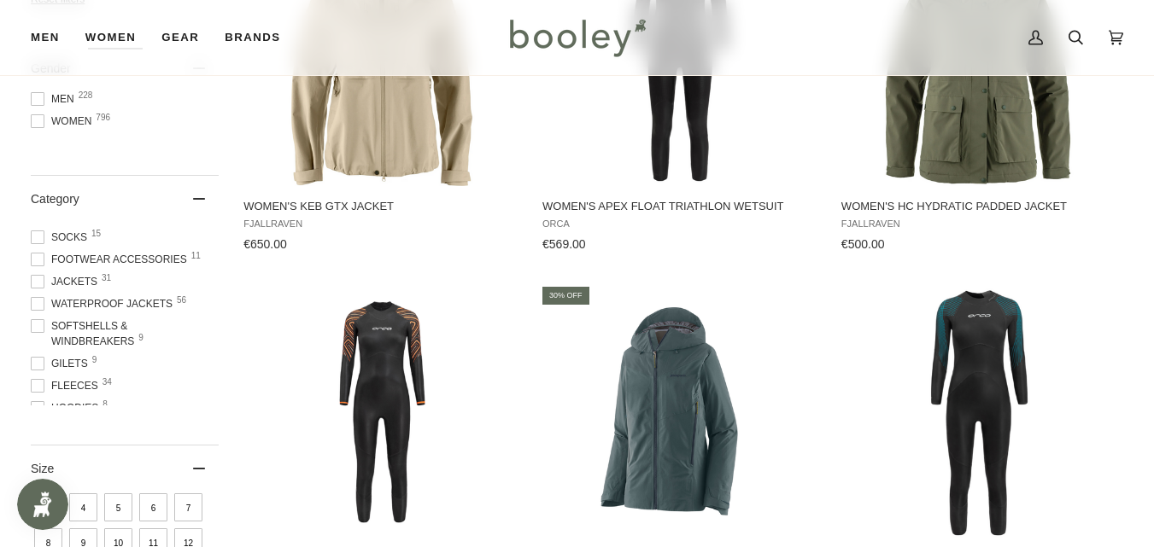
scroll to position [137, 0]
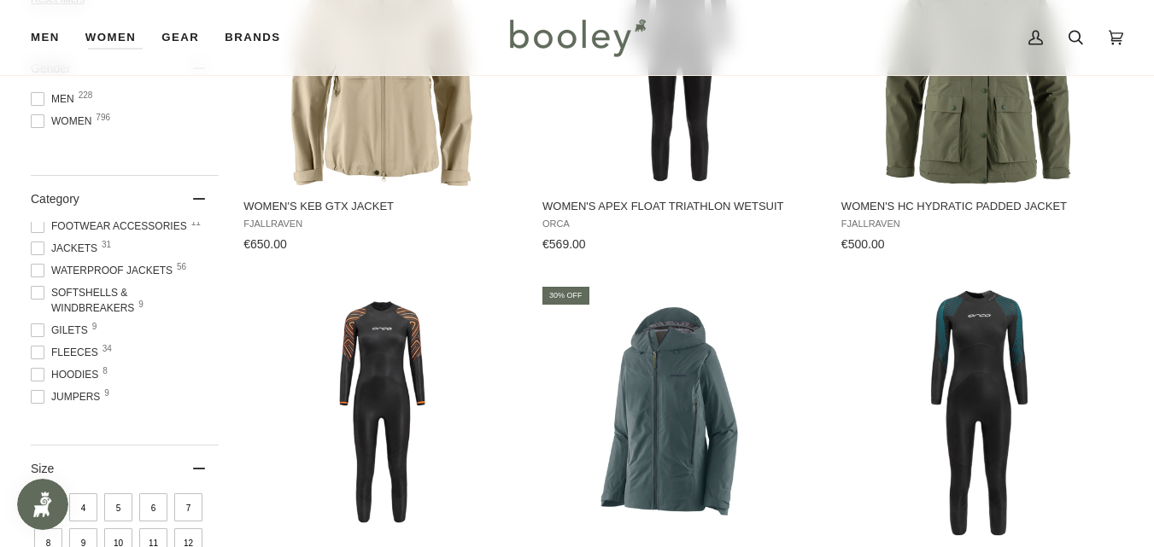
click at [34, 352] on span at bounding box center [38, 353] width 14 height 14
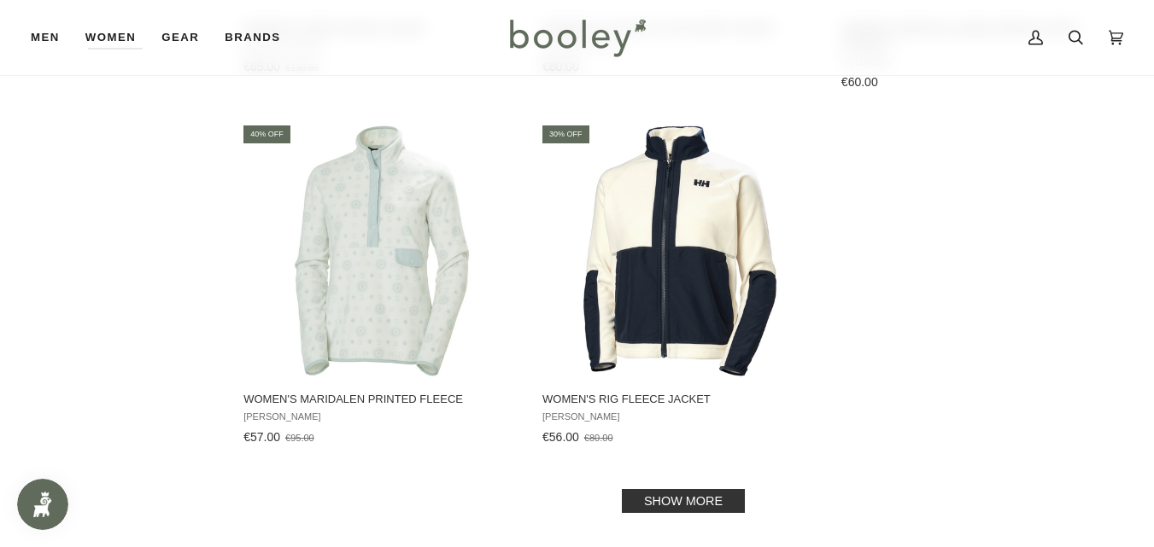
scroll to position [2379, 0]
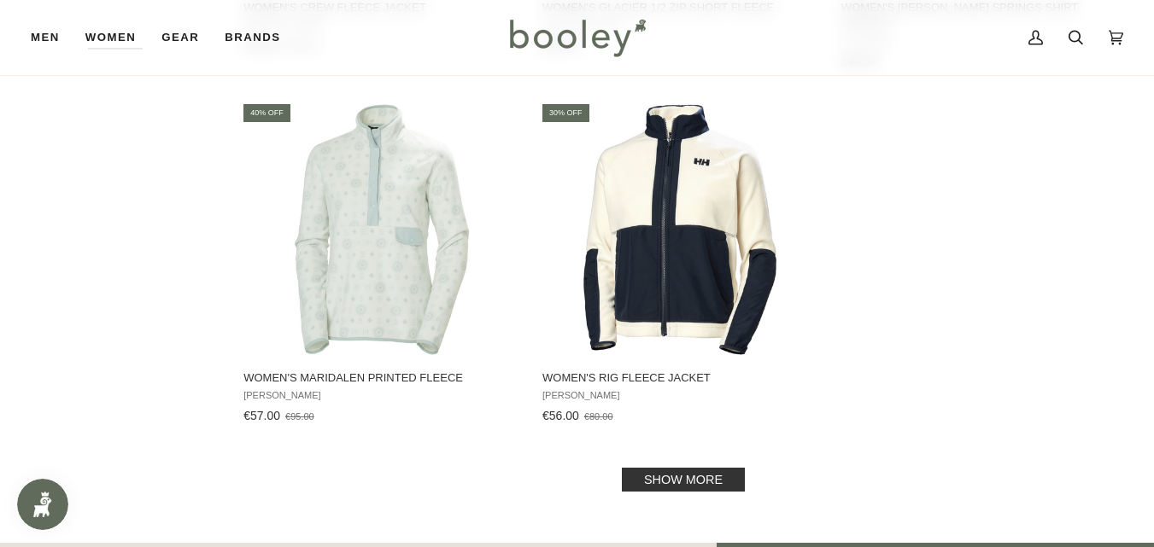
click at [681, 468] on link "Show more" at bounding box center [683, 480] width 123 height 24
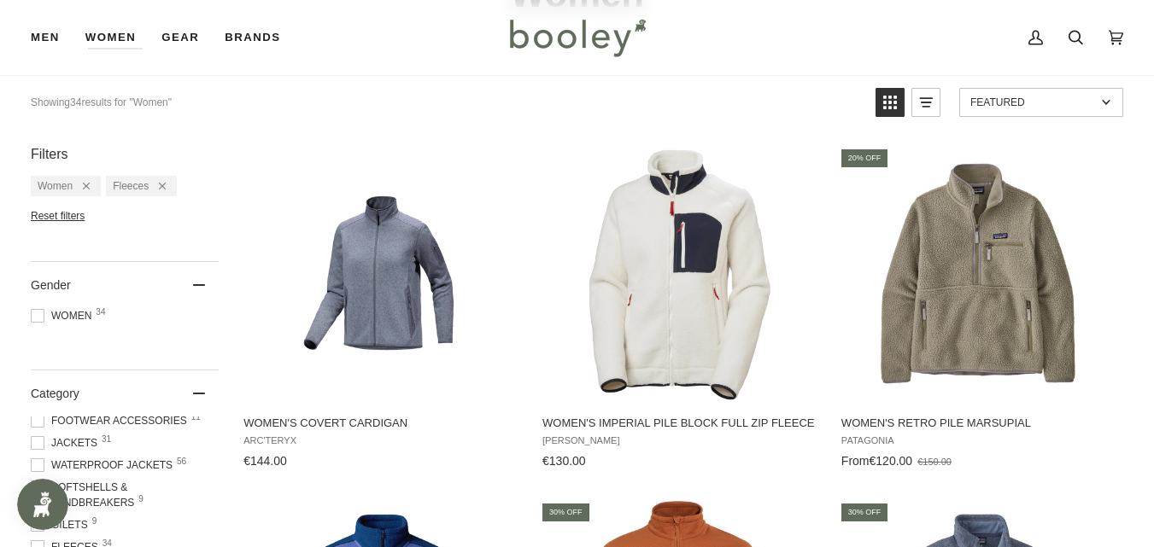
scroll to position [114, 0]
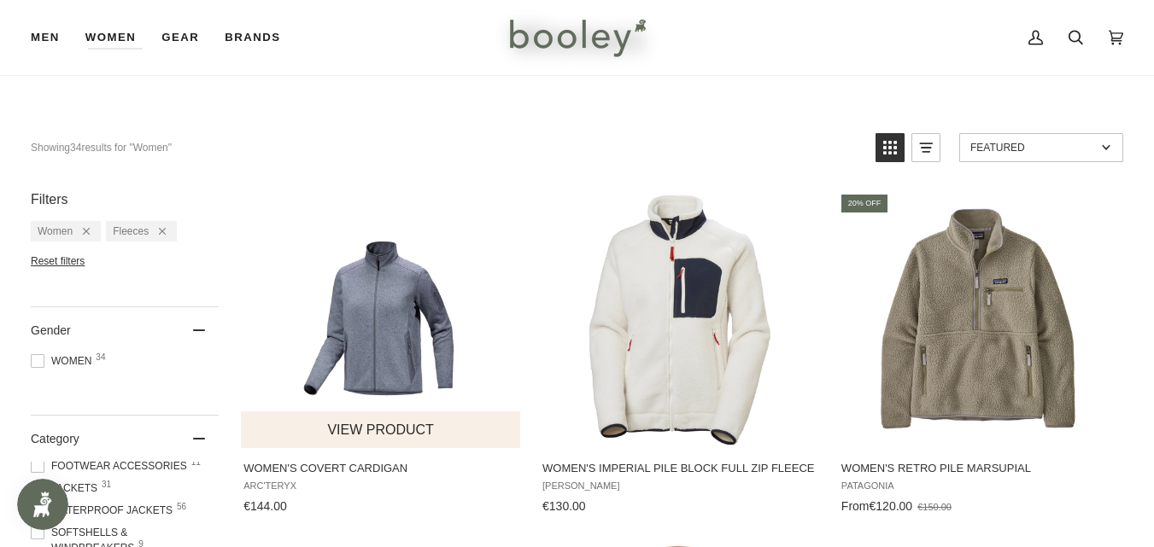
click at [388, 424] on button "View product" at bounding box center [380, 430] width 279 height 37
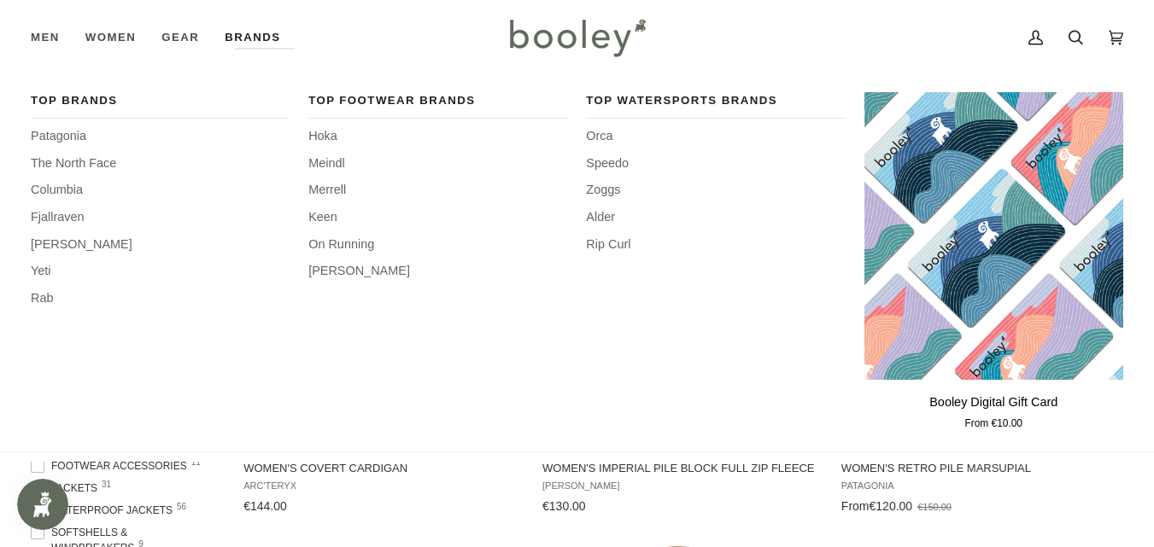
click at [257, 35] on link "Brands" at bounding box center [252, 37] width 81 height 75
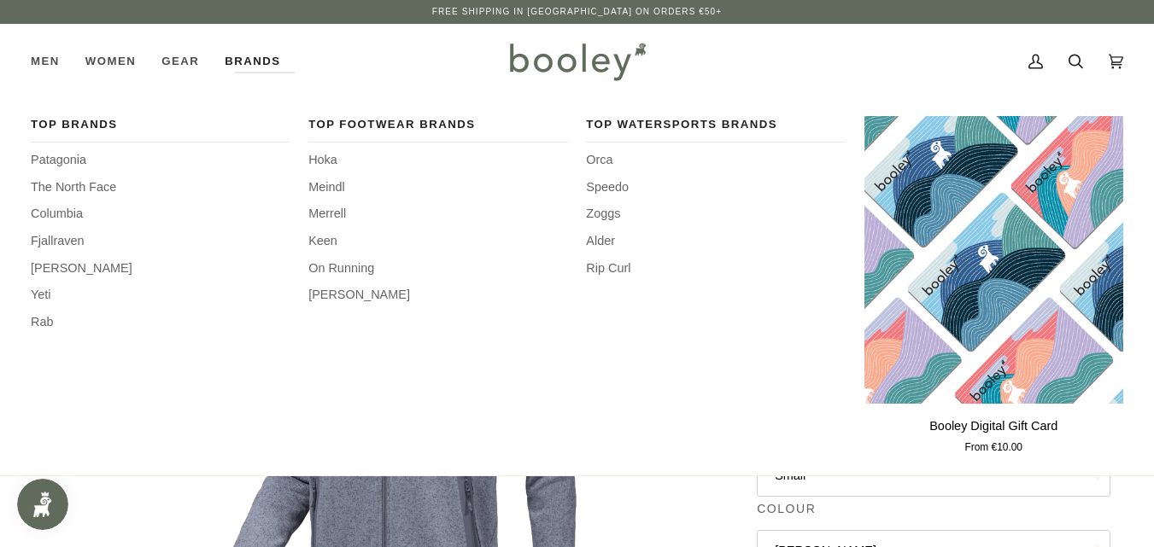
click at [68, 150] on div "Top Brands Patagonia The North Face Columbia Fjallraven Helly Hansen Yeti Rab" at bounding box center [160, 287] width 259 height 342
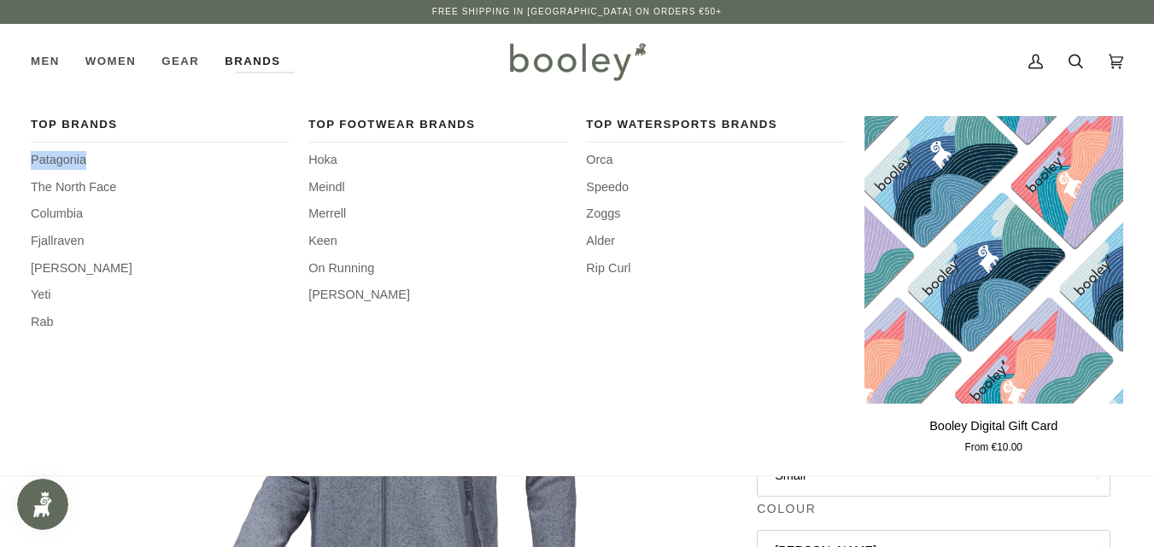
click at [68, 150] on div "Top Brands Patagonia The North Face Columbia Fjallraven Helly Hansen Yeti Rab" at bounding box center [160, 287] width 259 height 342
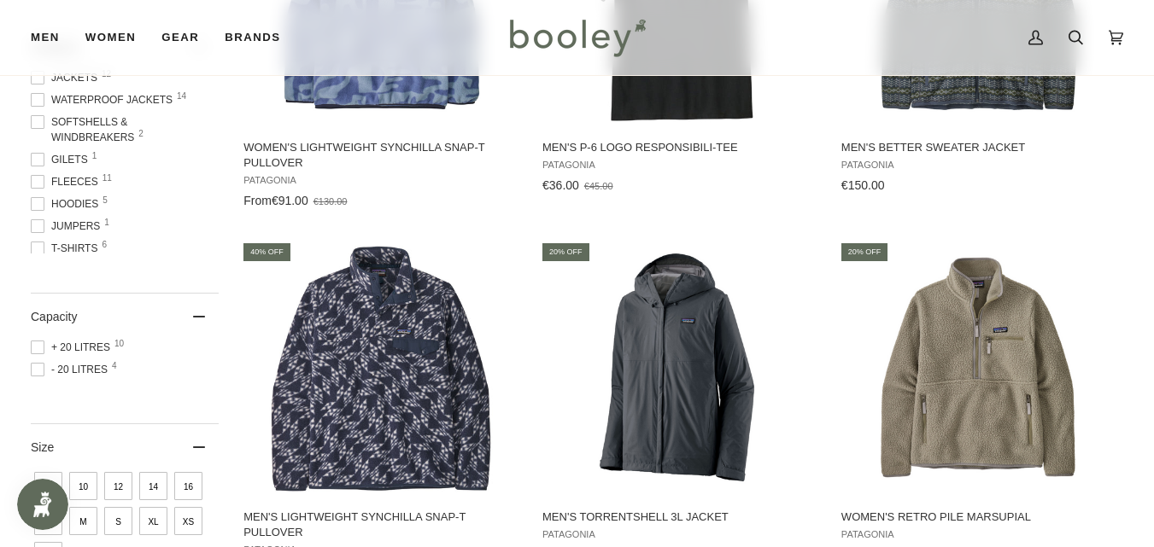
scroll to position [592, 0]
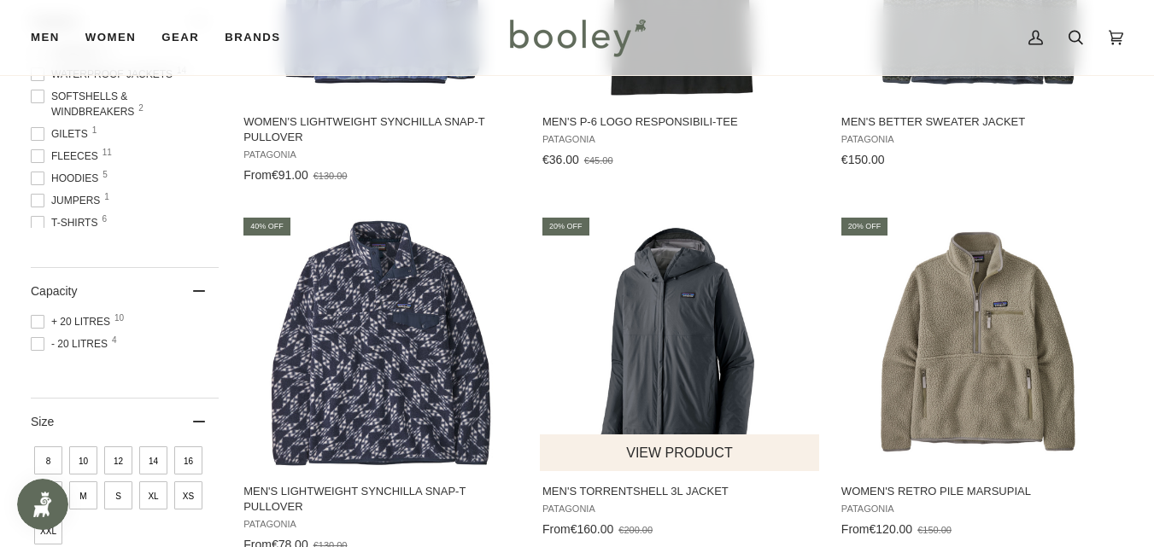
click at [671, 352] on img "Men's Torrentshell 3L Jacket" at bounding box center [680, 343] width 256 height 256
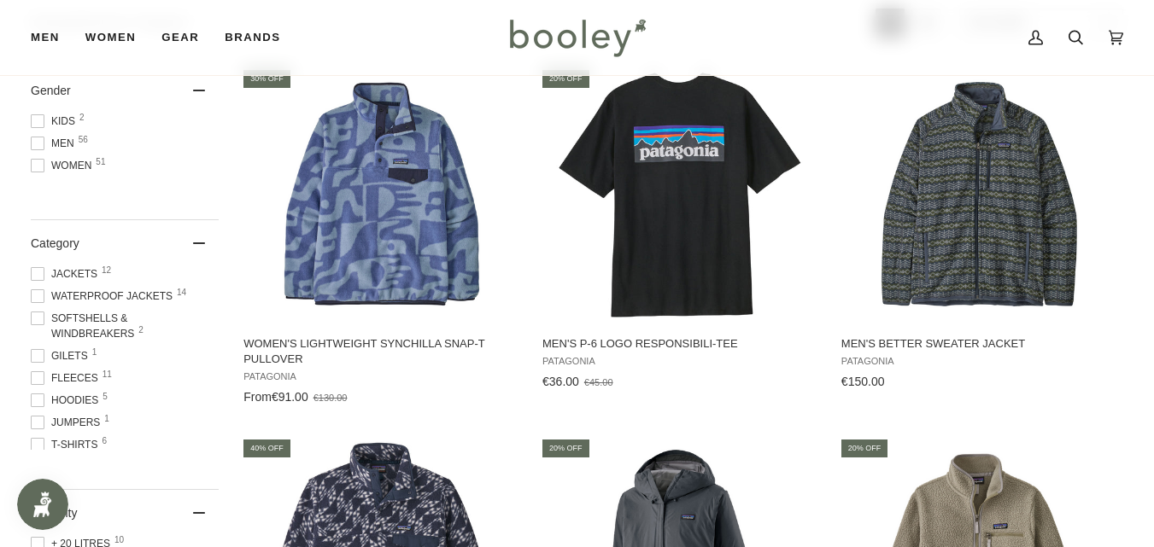
scroll to position [353, 0]
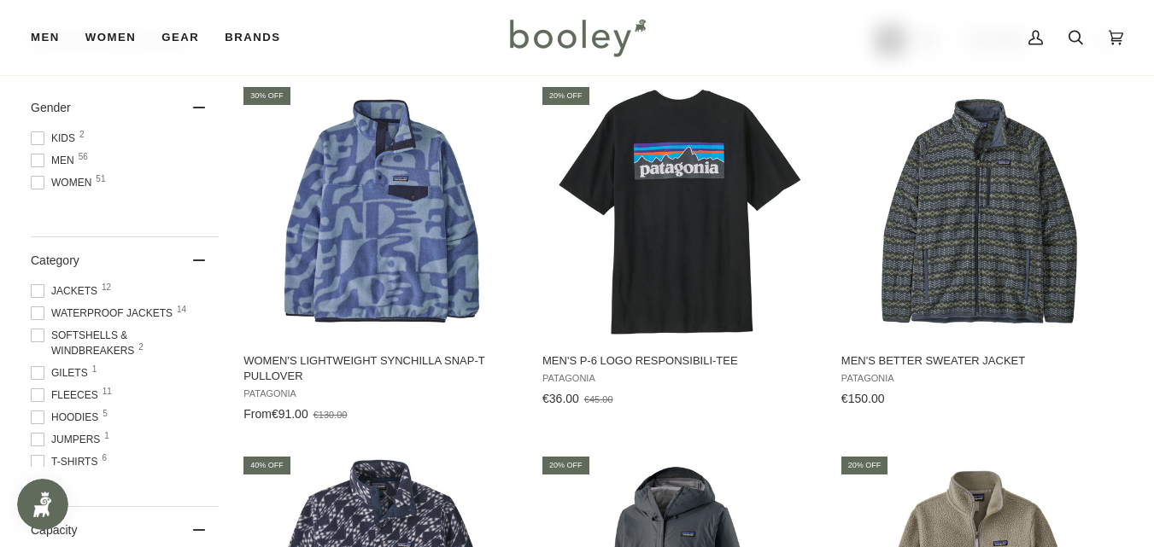
click at [34, 156] on span at bounding box center [38, 161] width 14 height 14
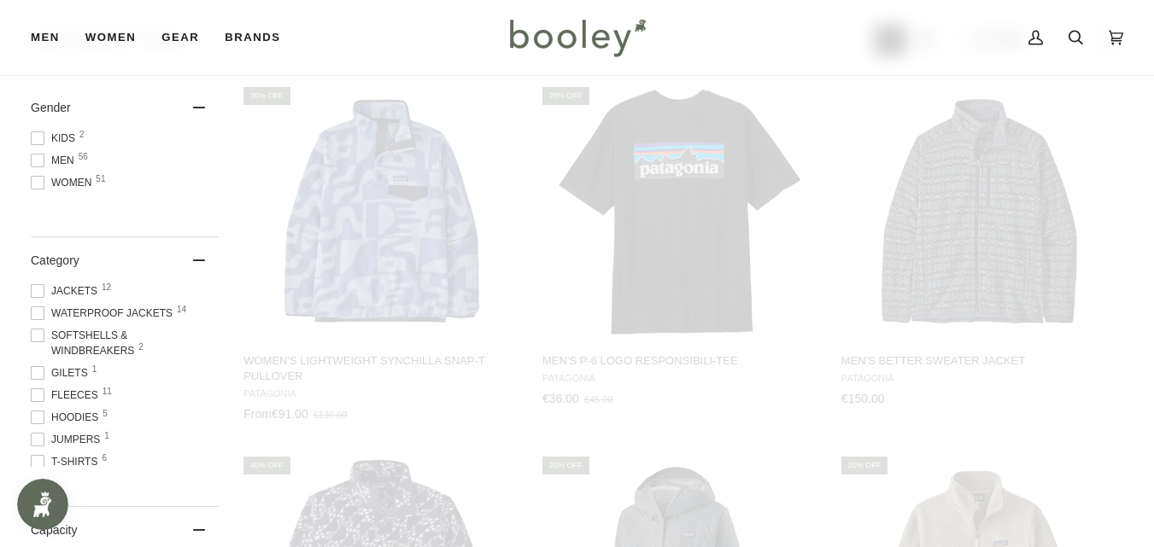
scroll to position [29, 0]
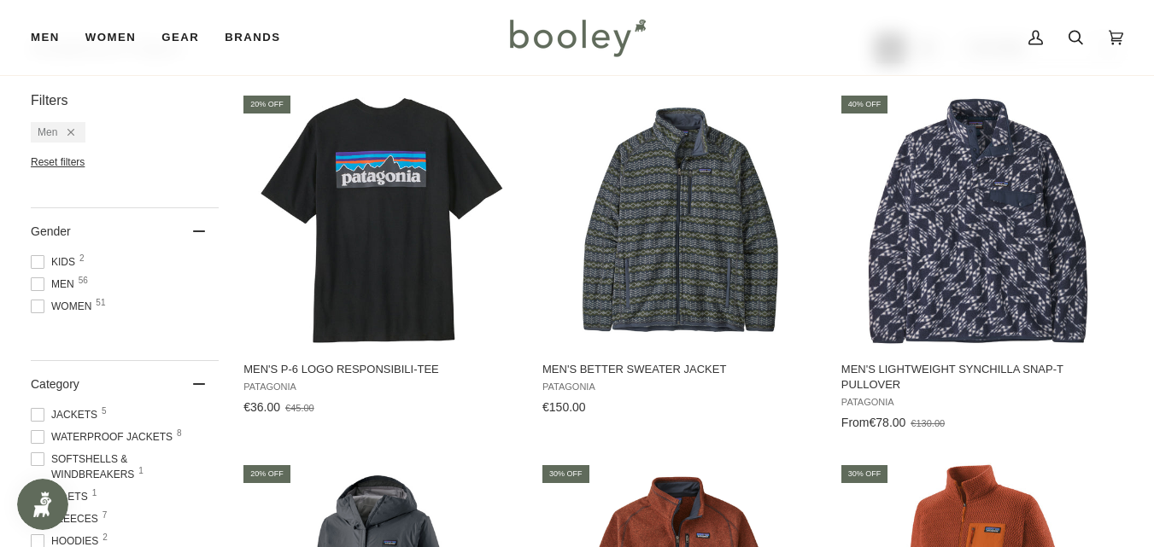
scroll to position [354, 0]
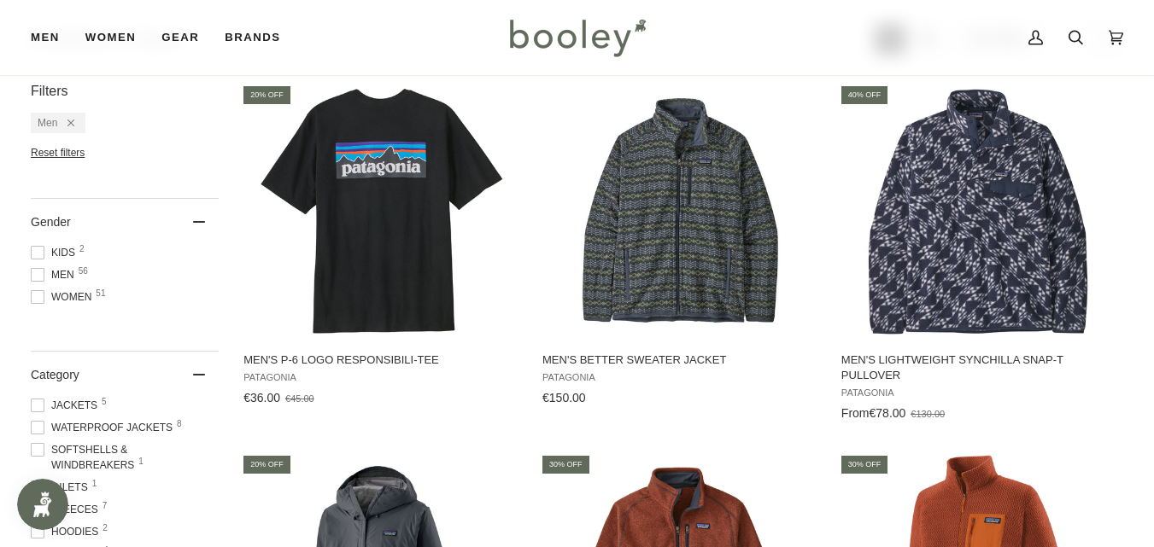
click at [36, 292] on span at bounding box center [38, 297] width 14 height 14
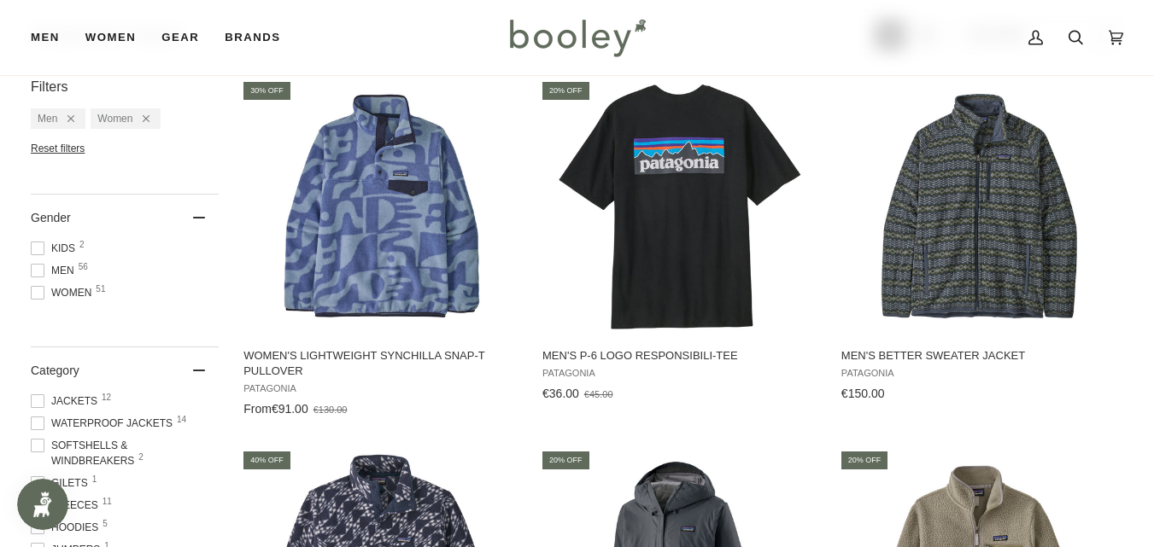
scroll to position [376, 0]
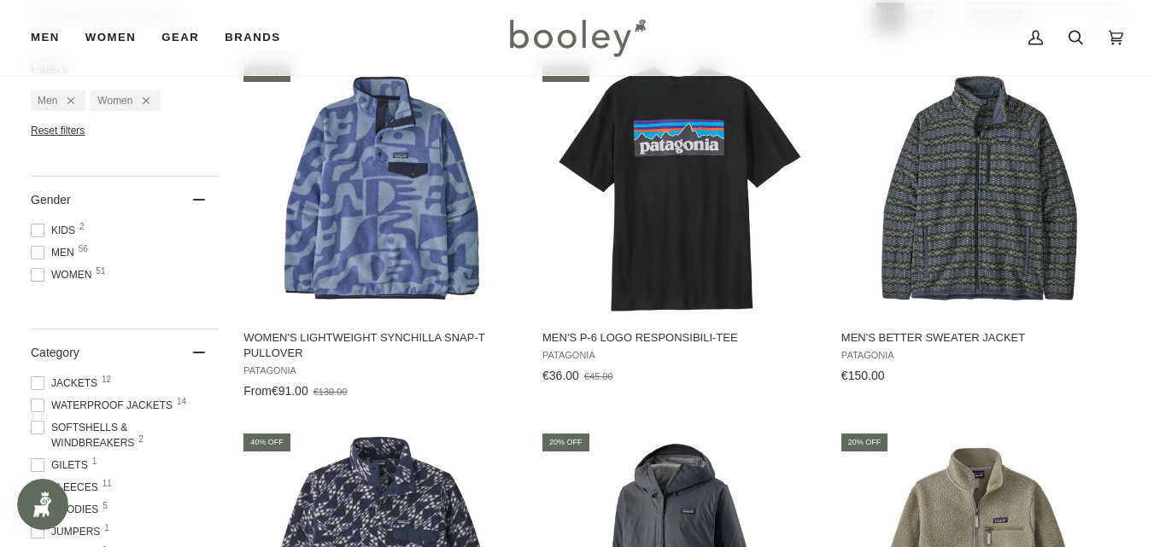
click at [41, 252] on span at bounding box center [38, 253] width 14 height 14
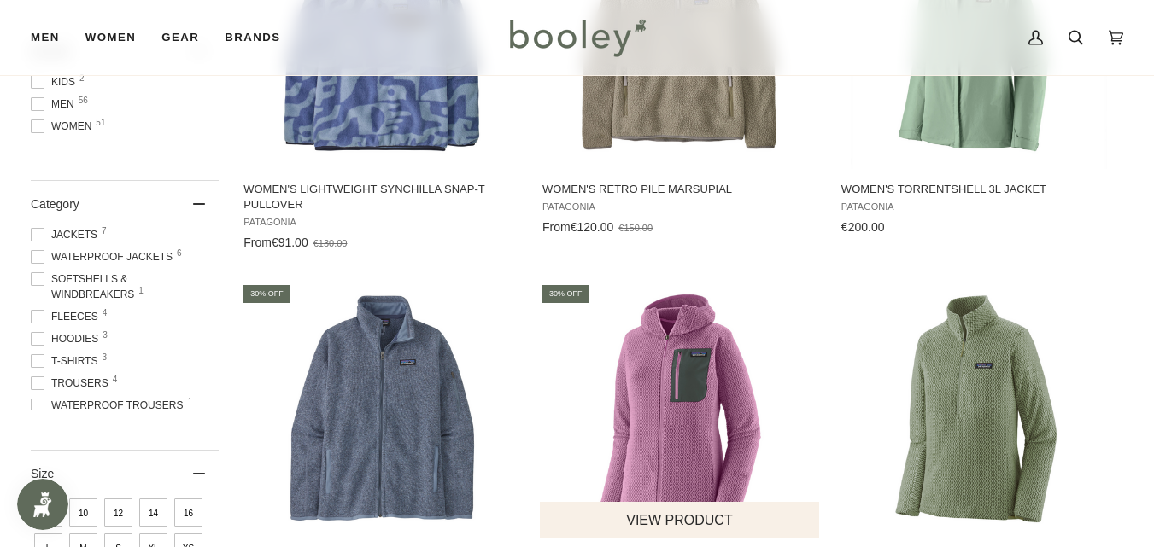
click at [675, 508] on button "View product" at bounding box center [679, 520] width 279 height 37
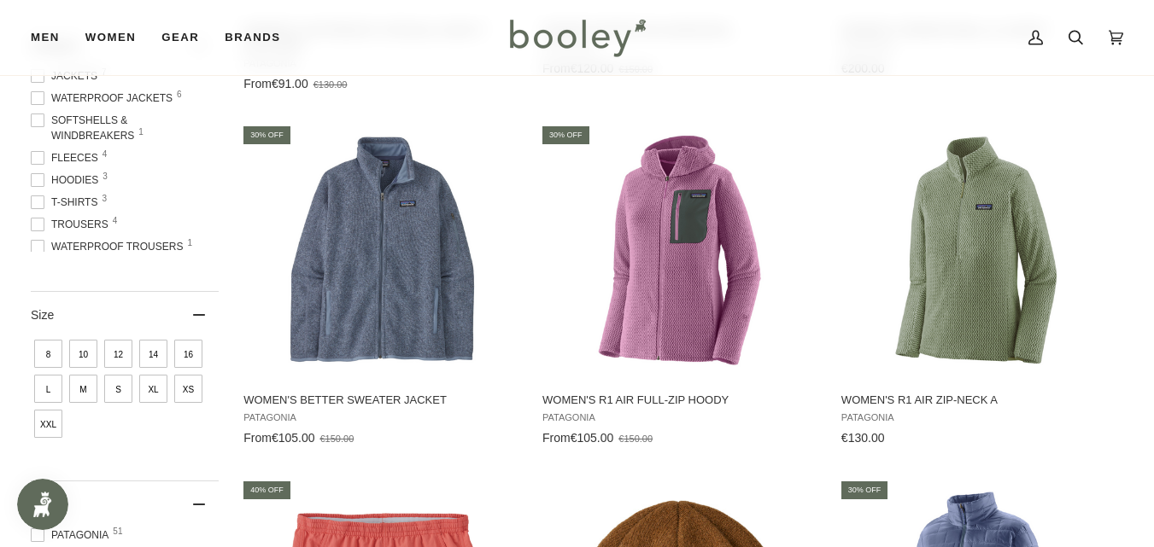
scroll to position [650, 0]
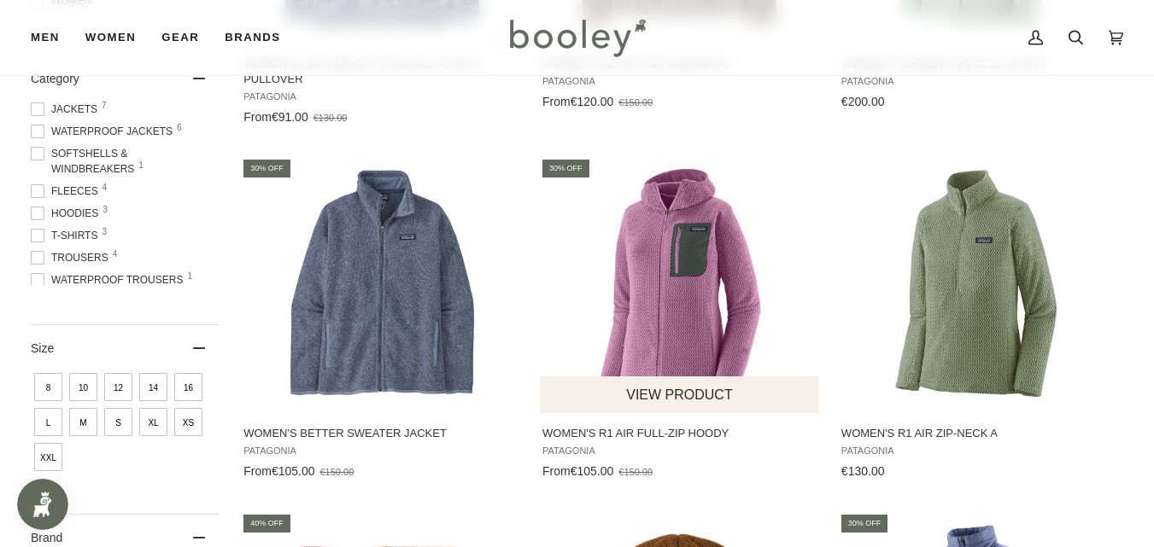
click at [678, 390] on button "View product" at bounding box center [679, 395] width 279 height 37
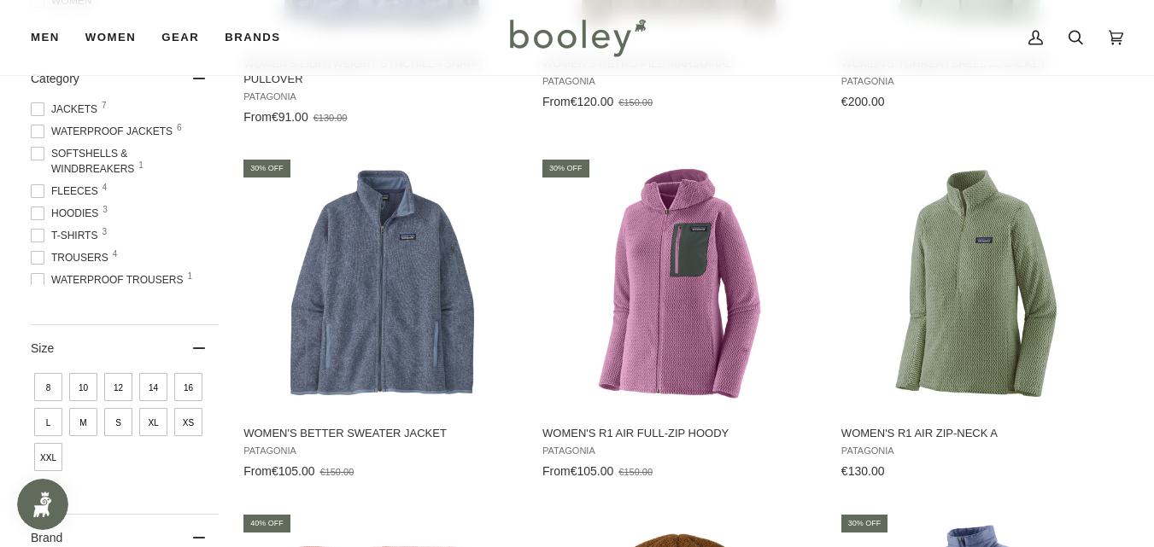
click at [78, 384] on span "10" at bounding box center [83, 387] width 28 height 28
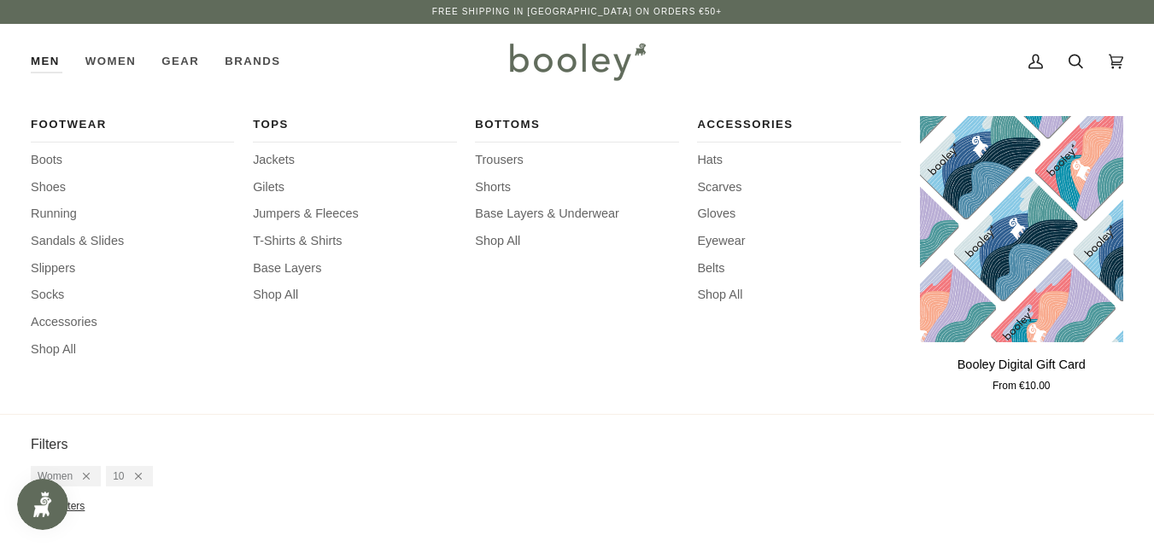
click at [37, 56] on link "Men" at bounding box center [52, 61] width 42 height 75
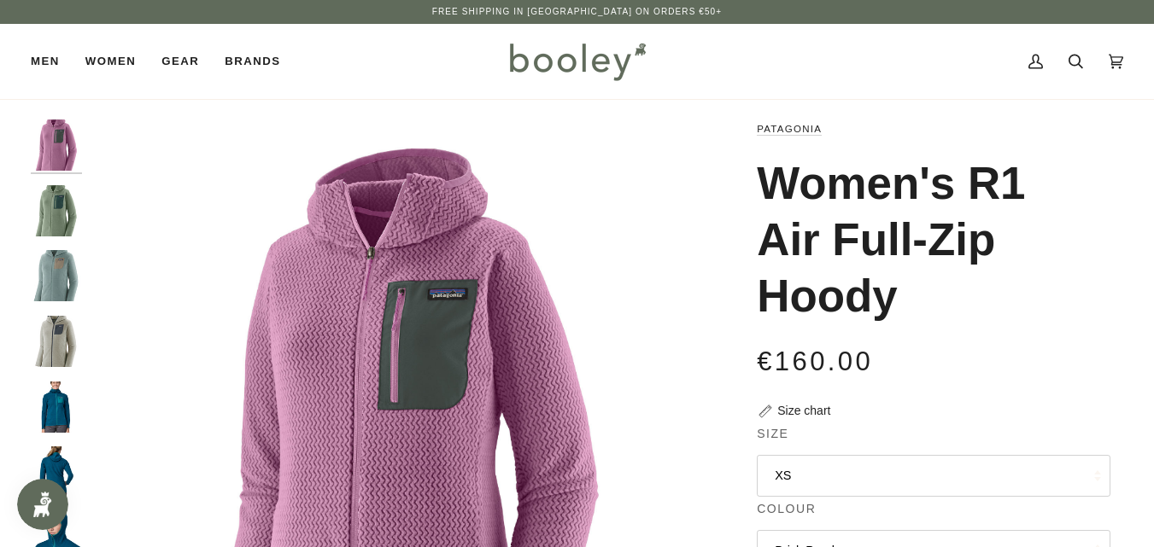
click at [50, 214] on img "Patagonia Women's R1 Air Full-Zip Hoody Ellwood Green - Booley Galway" at bounding box center [56, 210] width 51 height 51
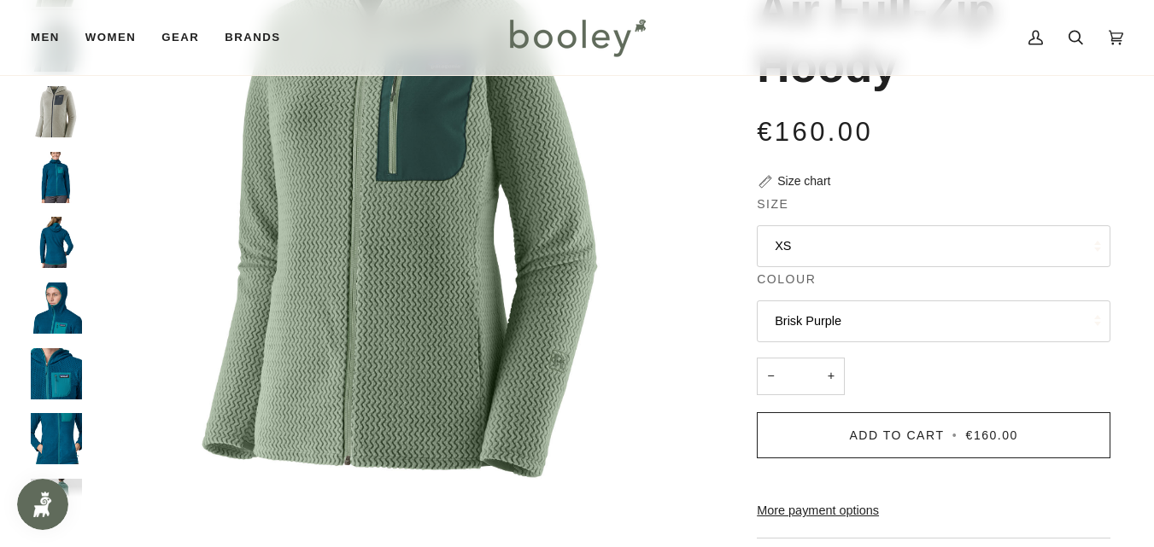
scroll to position [261, 0]
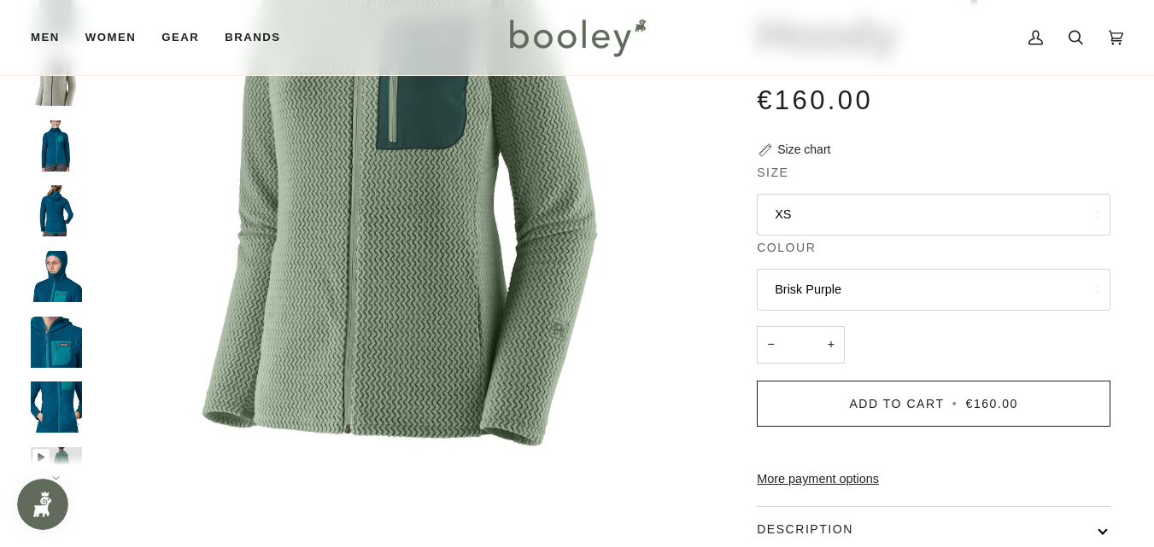
click at [66, 344] on img "Patagonia Women's R1 Air Full-Zip Hoody - Booley Galway" at bounding box center [56, 342] width 51 height 51
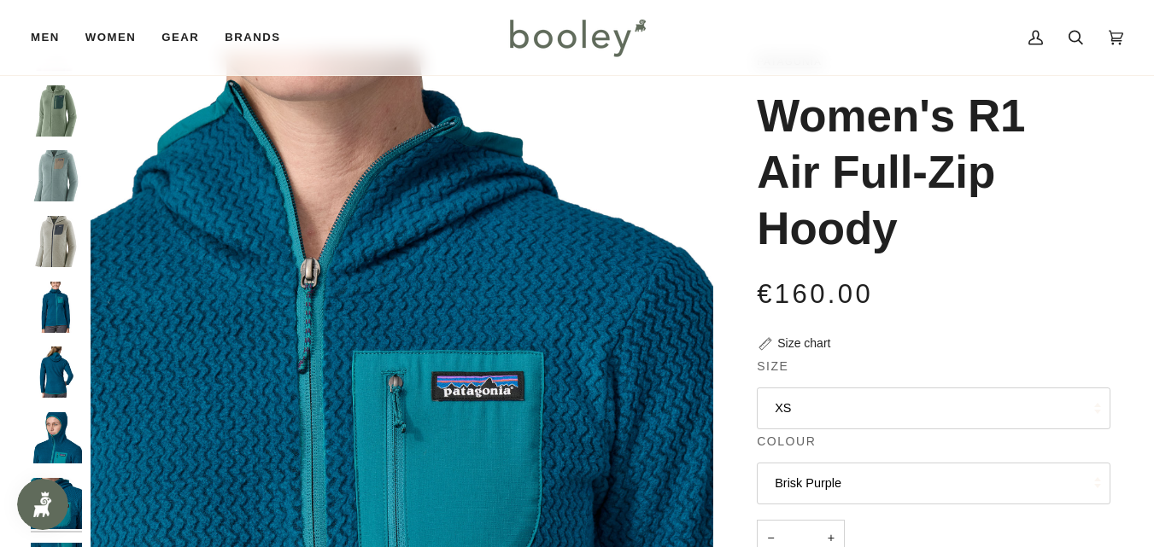
scroll to position [0, 0]
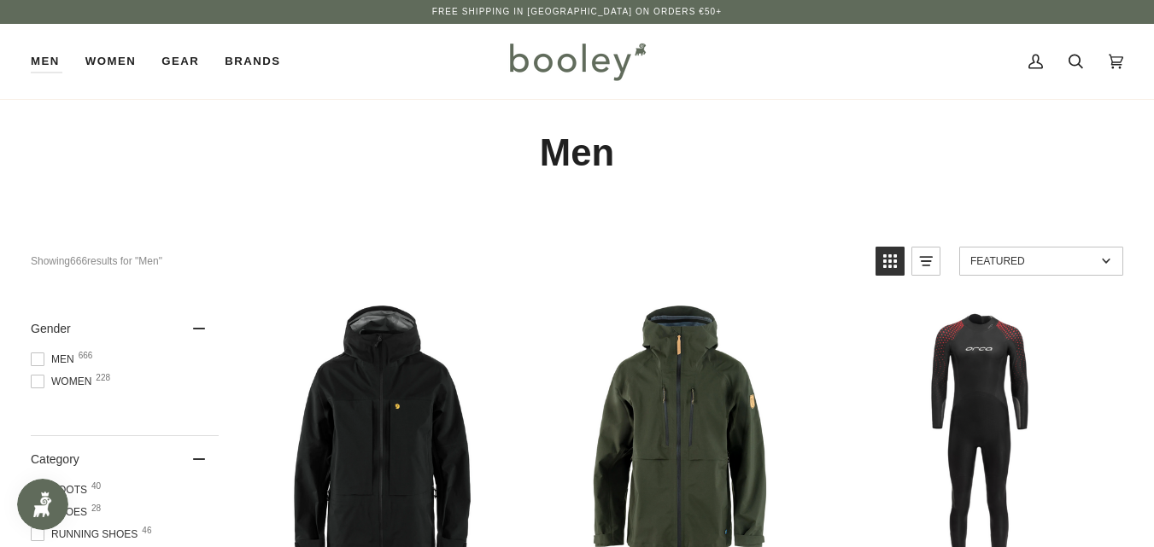
click at [36, 354] on span at bounding box center [38, 360] width 14 height 14
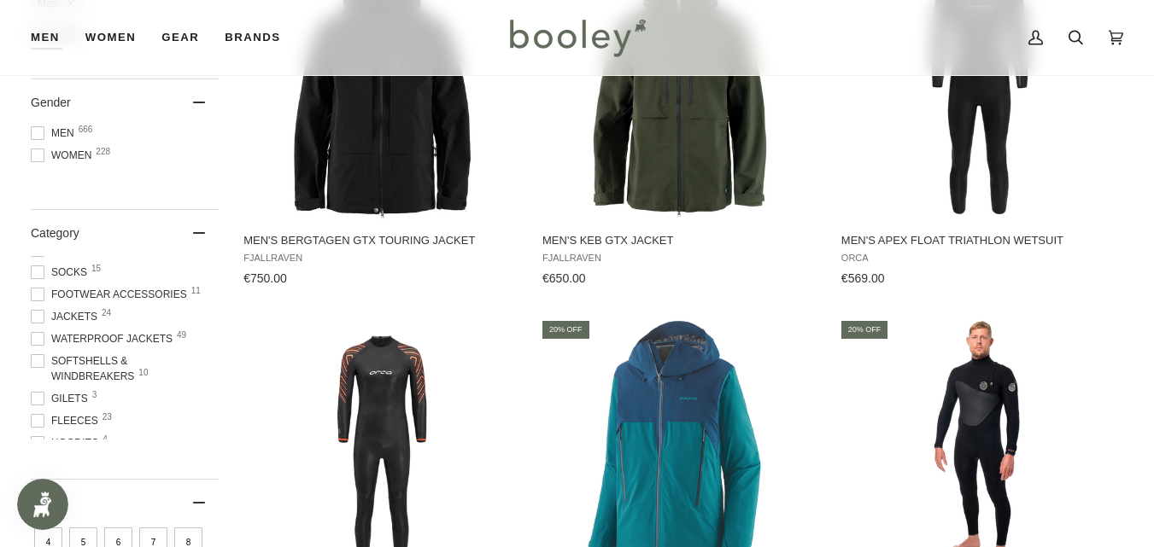
scroll to position [137, 0]
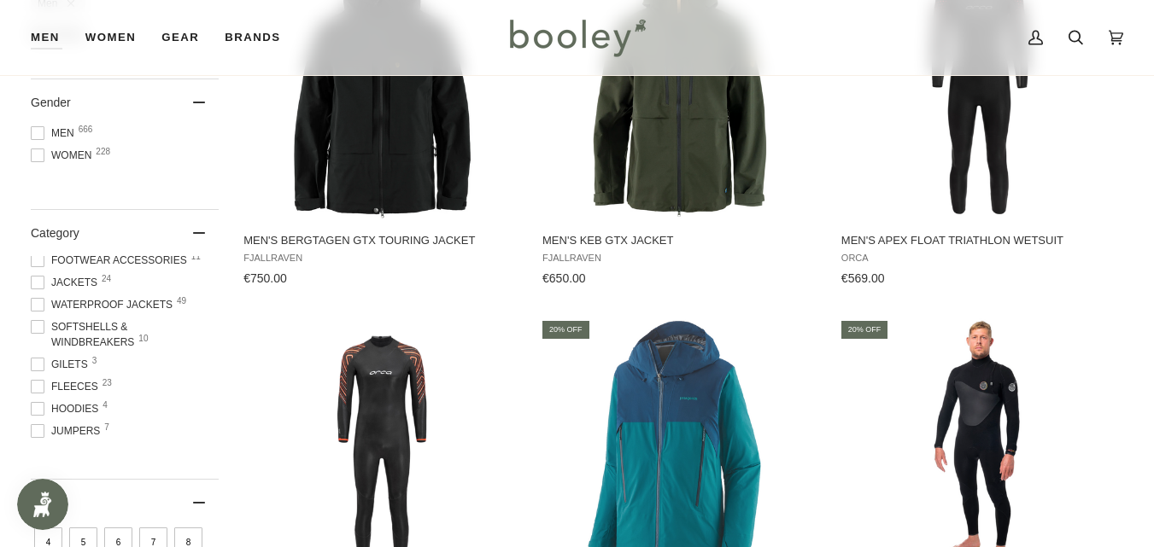
click at [34, 382] on span at bounding box center [38, 387] width 14 height 14
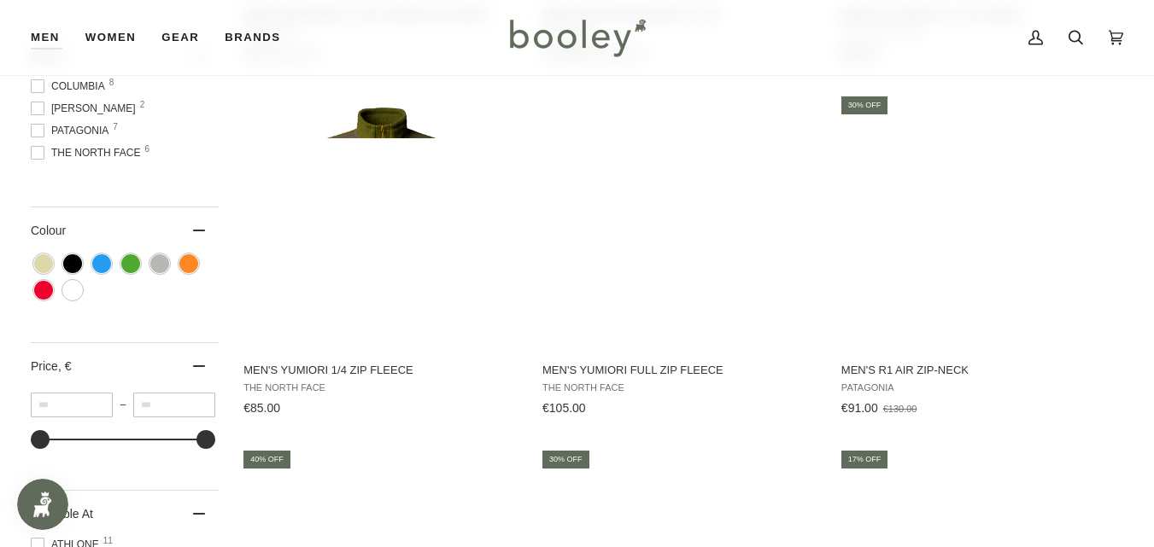
scroll to position [922, 0]
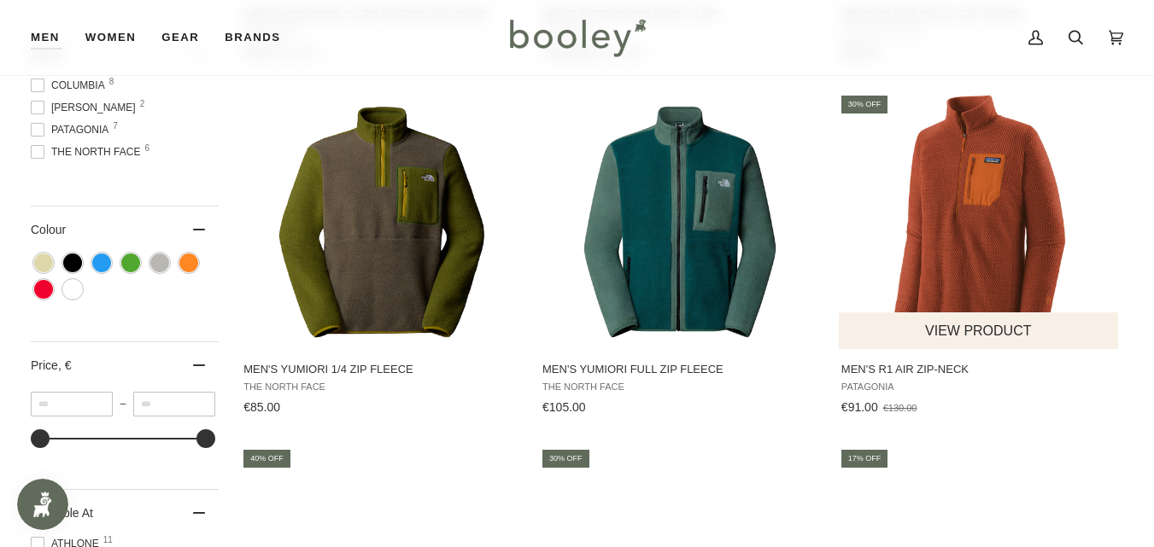
click at [947, 281] on img "Men's R1 Air Zip-Neck" at bounding box center [979, 221] width 256 height 256
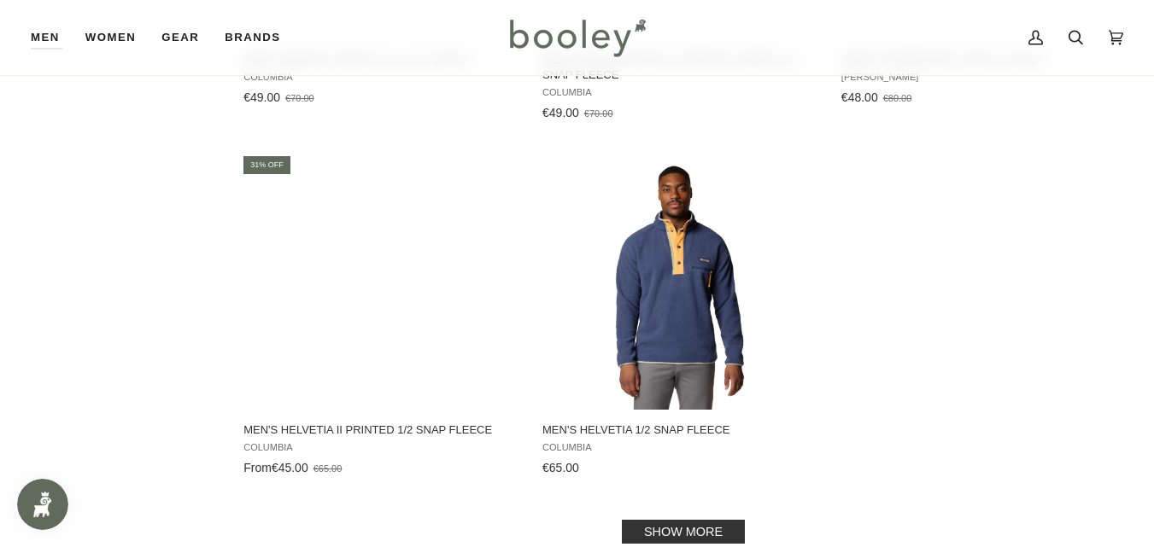
scroll to position [2323, 0]
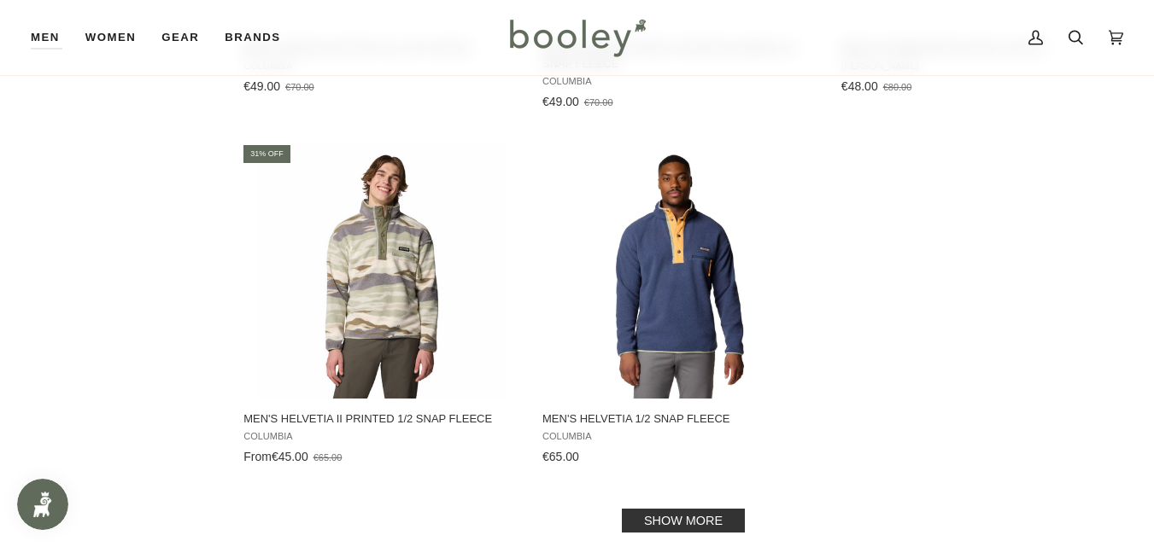
click at [700, 518] on link "Show more" at bounding box center [683, 521] width 123 height 24
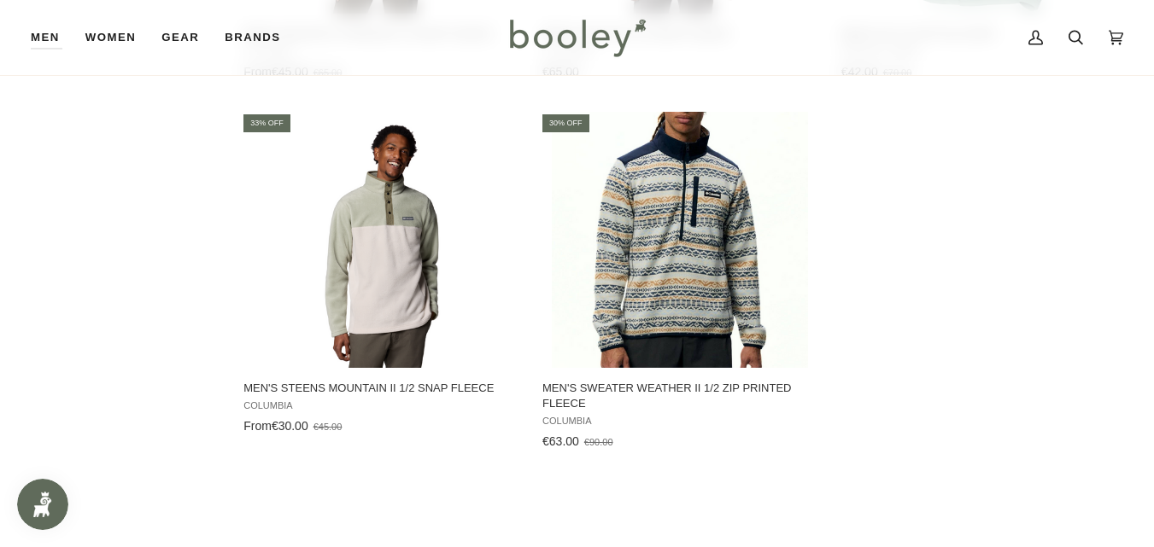
scroll to position [2774, 0]
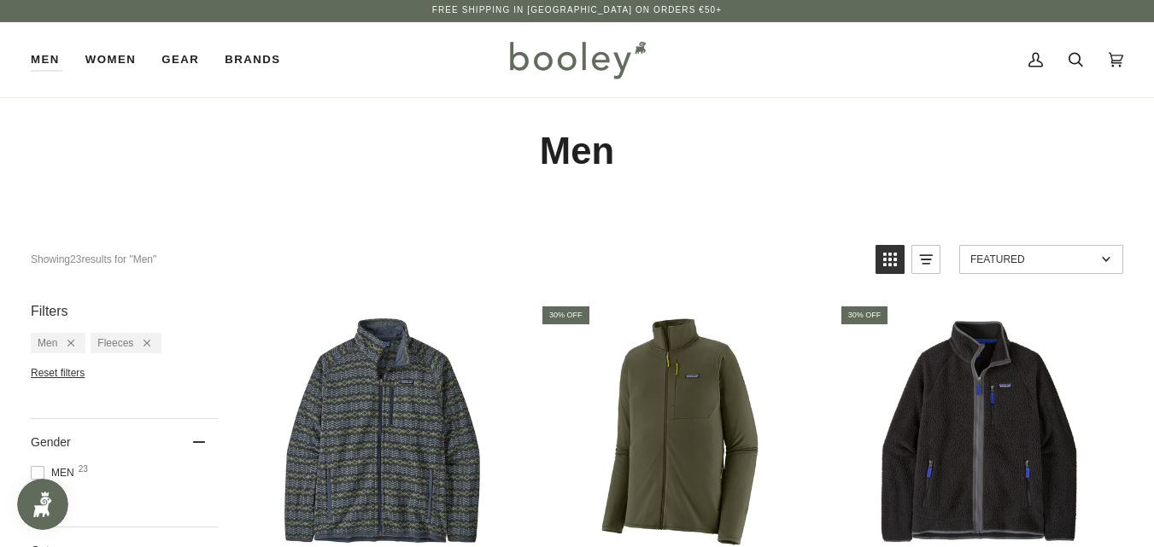
scroll to position [0, 0]
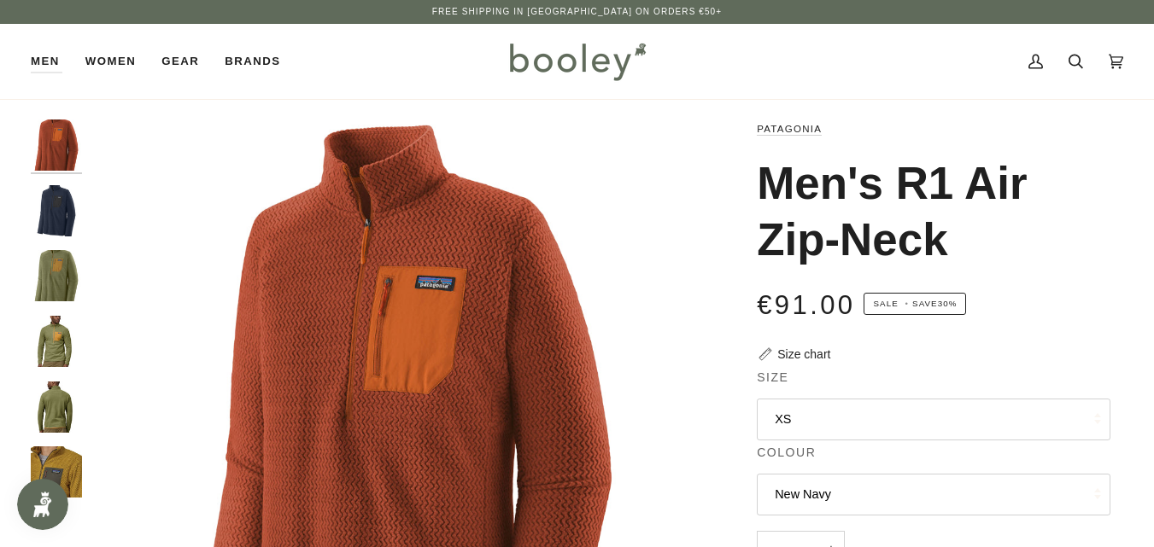
click at [52, 273] on img "Patagonia Men's R1 Air Zip-Neck Buckhorn Green - Booley Galway" at bounding box center [56, 275] width 51 height 51
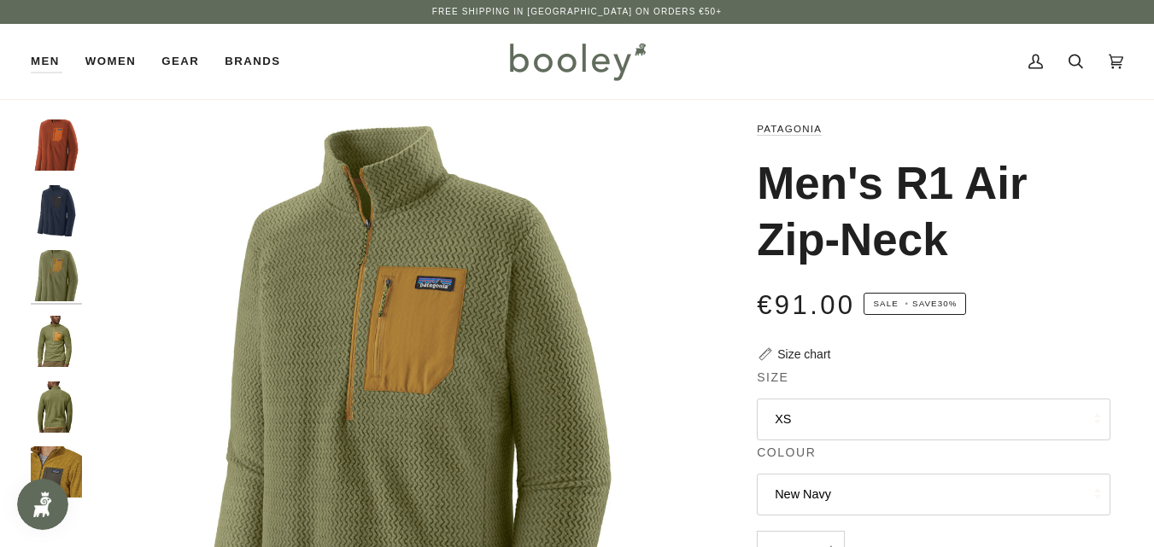
click at [56, 463] on img "Patagonia Men's R1 Air Zip-Neck - Booley Galway" at bounding box center [56, 472] width 51 height 51
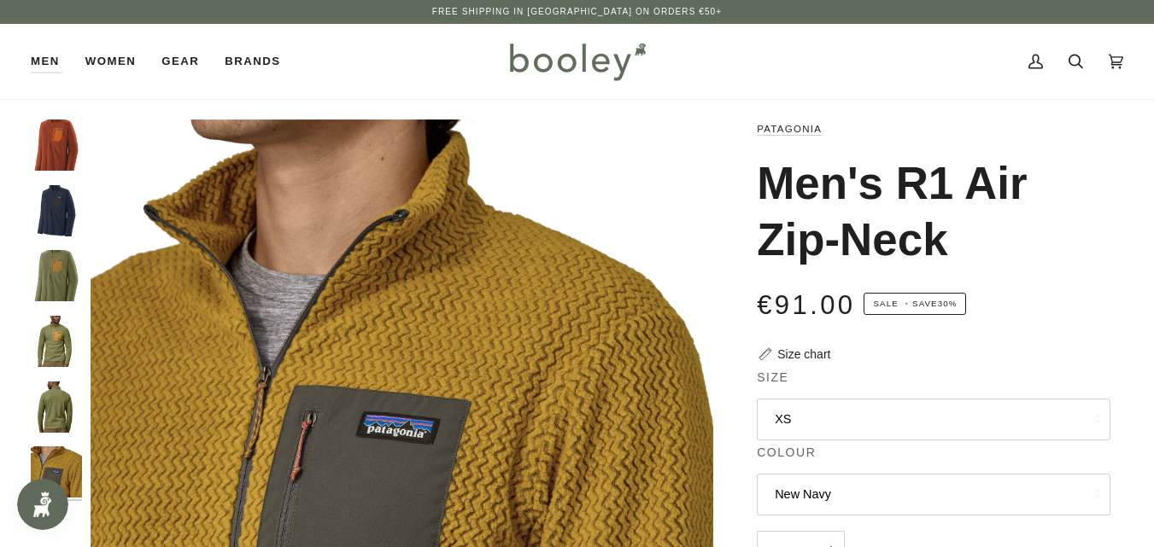
click at [54, 144] on img "Patagonia Men's R1 Air Zip-Neck Burnished Red - Booley Galway" at bounding box center [56, 145] width 51 height 51
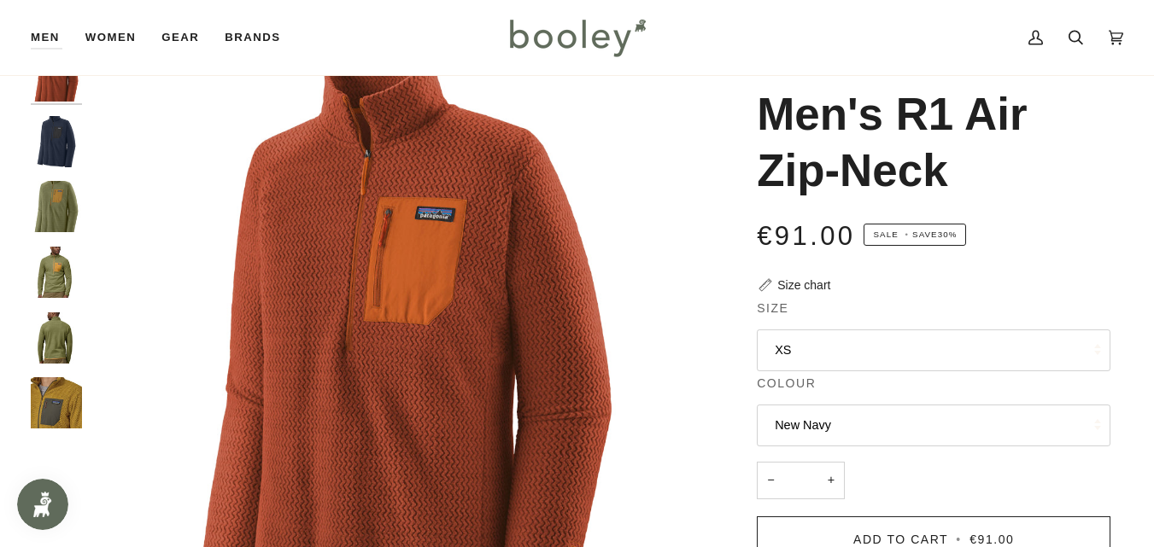
scroll to position [68, 0]
